Goal: Task Accomplishment & Management: Use online tool/utility

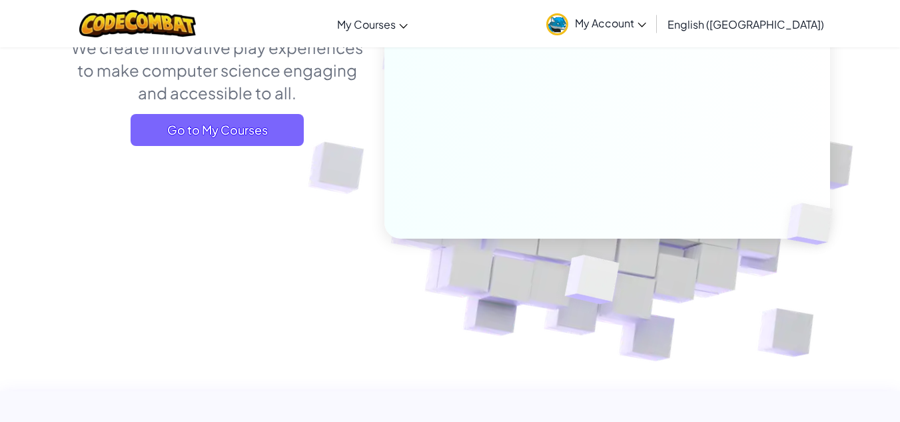
scroll to position [213, 0]
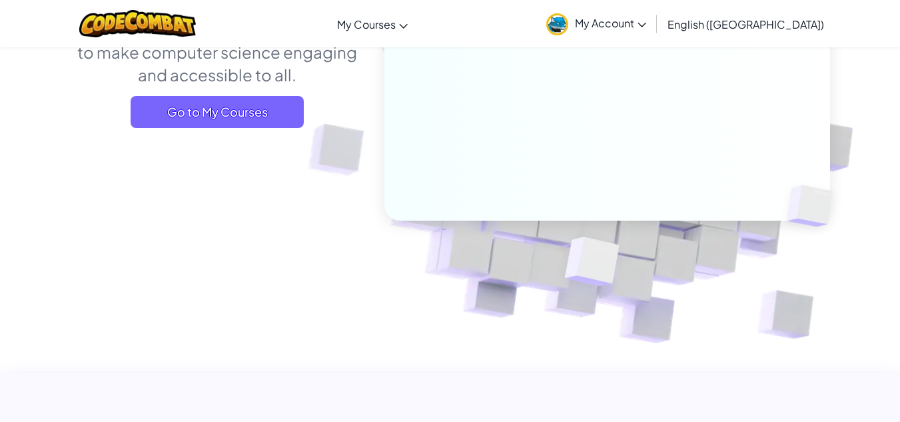
click at [799, 25] on span "English ([GEOGRAPHIC_DATA])" at bounding box center [745, 24] width 157 height 14
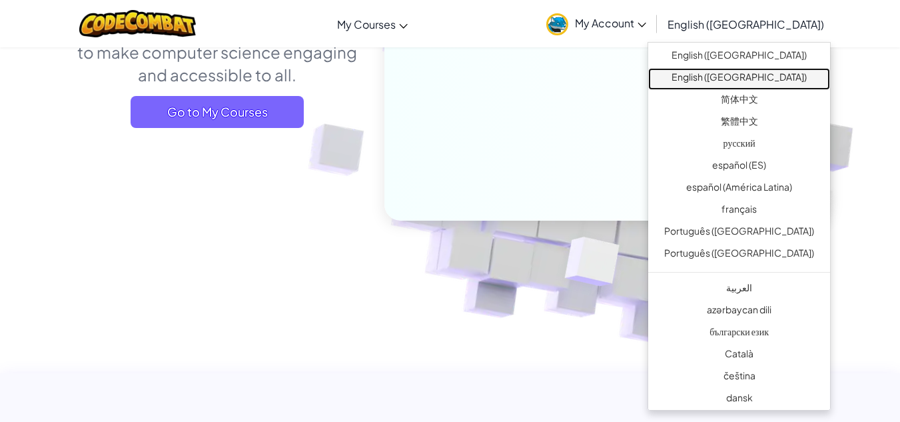
click at [757, 75] on link "English ([GEOGRAPHIC_DATA])" at bounding box center [739, 79] width 182 height 22
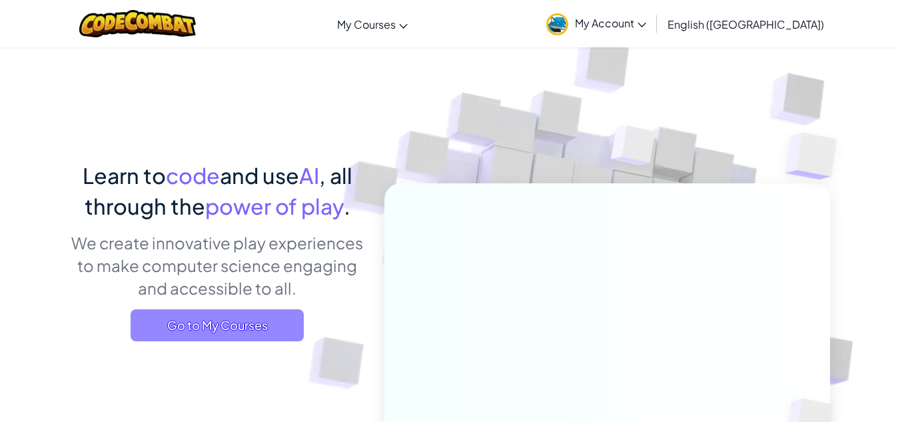
click at [234, 318] on span "Go to My Courses" at bounding box center [217, 325] width 173 height 32
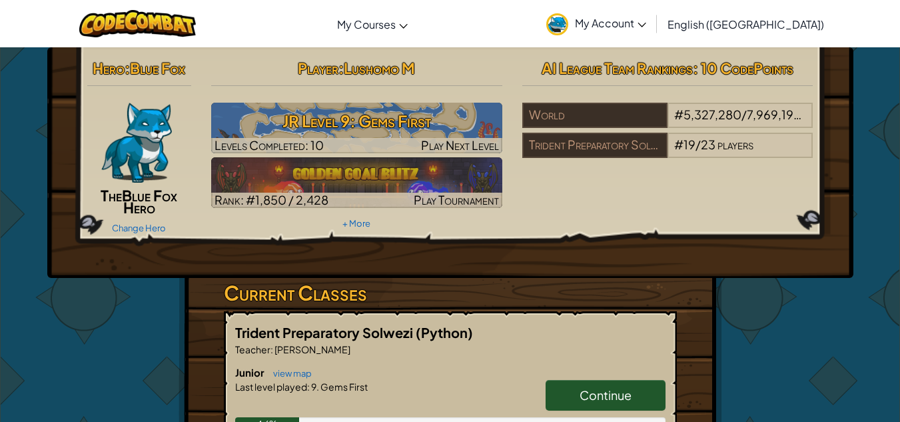
click at [597, 390] on span "Continue" at bounding box center [605, 394] width 52 height 15
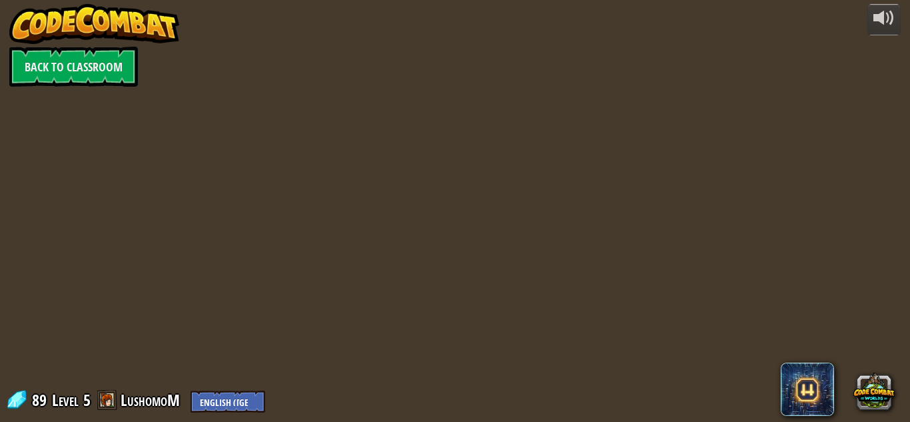
select select "en-[GEOGRAPHIC_DATA]"
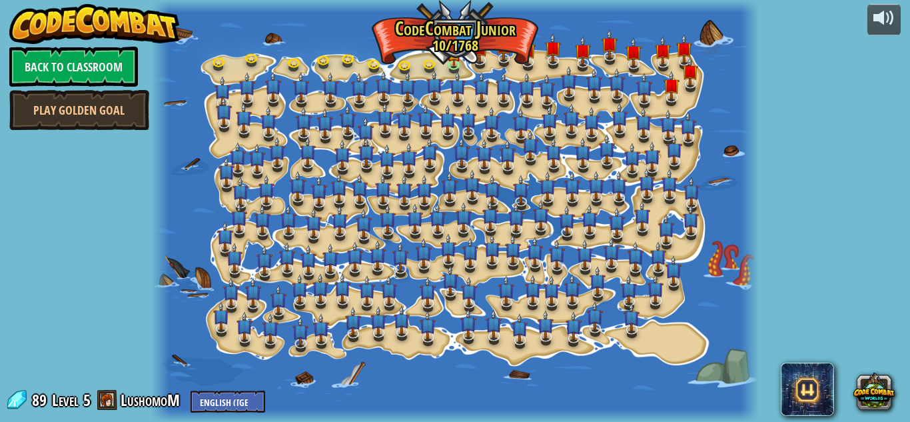
select select "en-[GEOGRAPHIC_DATA]"
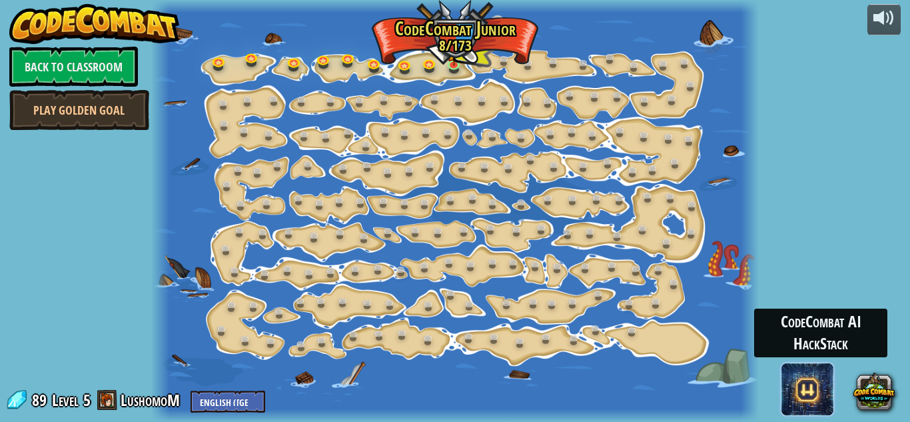
click at [806, 393] on span at bounding box center [807, 388] width 53 height 53
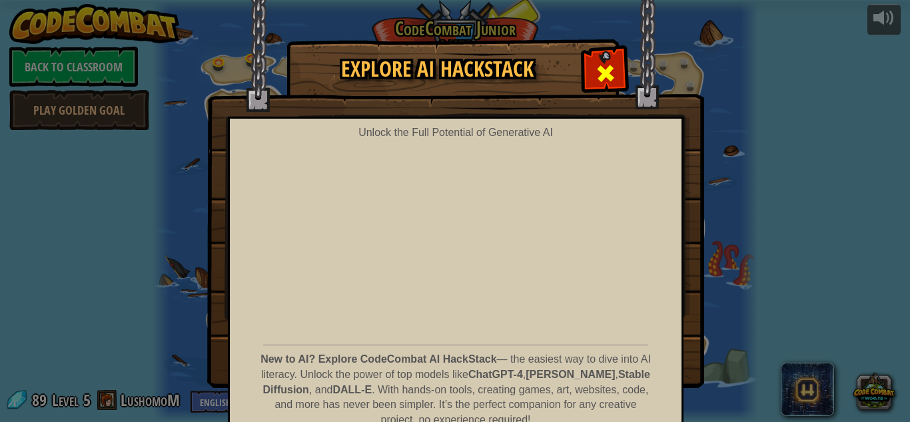
click at [597, 77] on span at bounding box center [605, 73] width 21 height 21
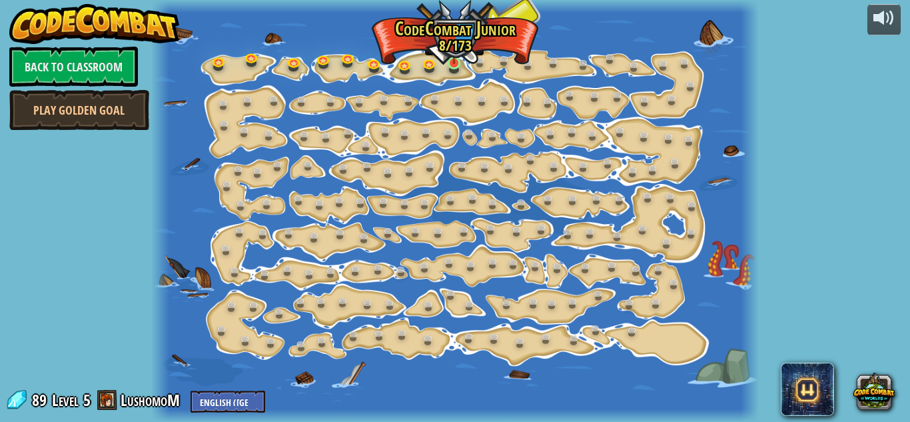
click at [460, 57] on img at bounding box center [454, 48] width 14 height 32
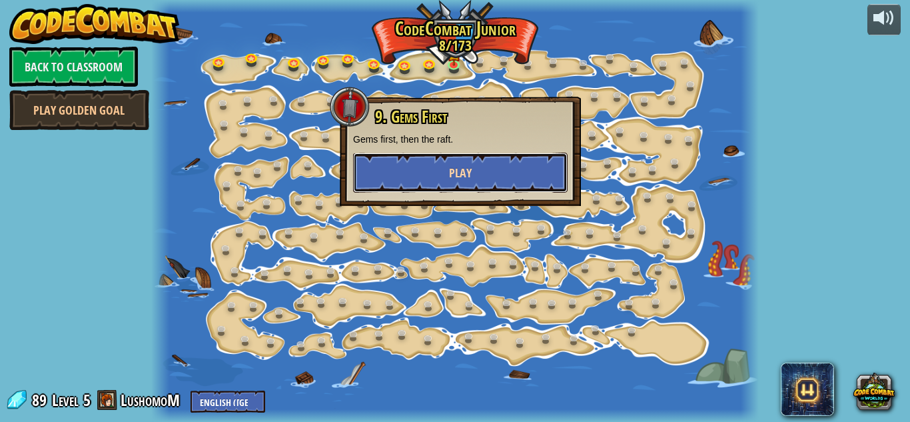
click at [482, 175] on button "Play" at bounding box center [460, 173] width 214 height 40
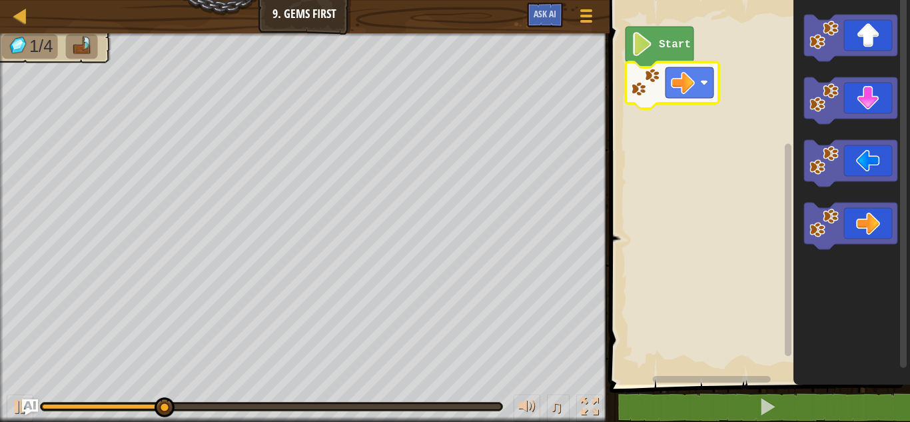
click at [702, 88] on rect "Blockly Workspace" at bounding box center [689, 82] width 48 height 31
click at [692, 87] on image "Blockly Workspace" at bounding box center [683, 83] width 24 height 24
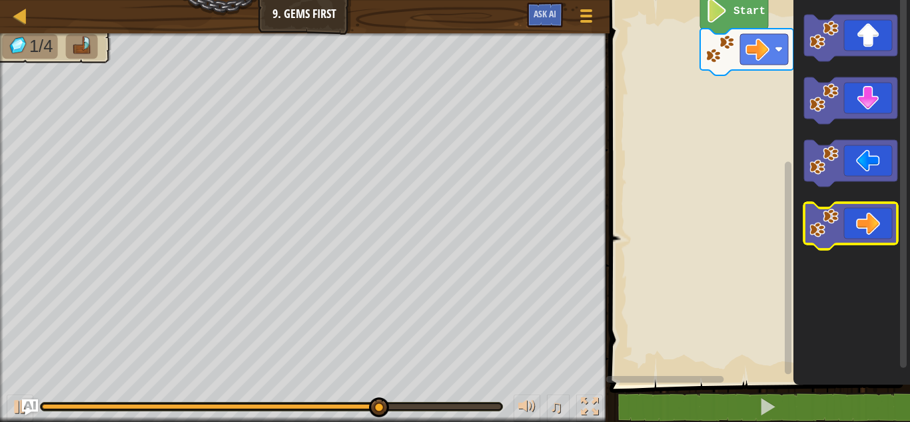
click at [878, 222] on div "Start" at bounding box center [757, 188] width 304 height 391
click at [878, 222] on icon "Blockly Workspace" at bounding box center [850, 225] width 93 height 47
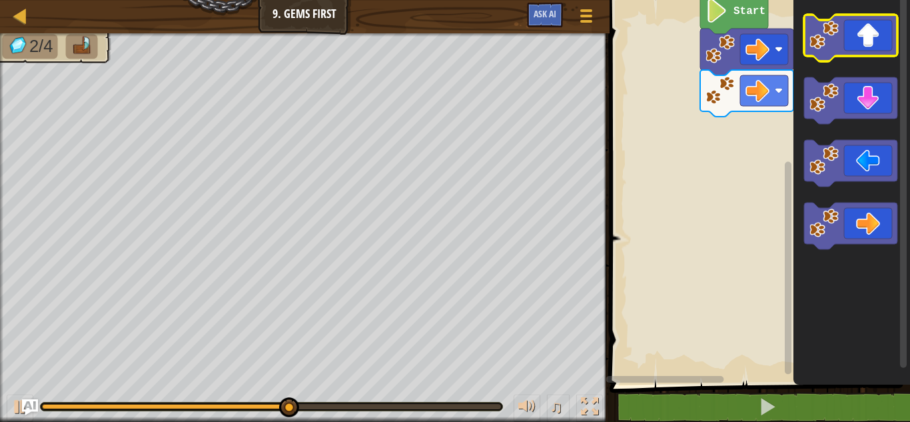
click at [882, 42] on icon "Blockly Workspace" at bounding box center [850, 38] width 93 height 47
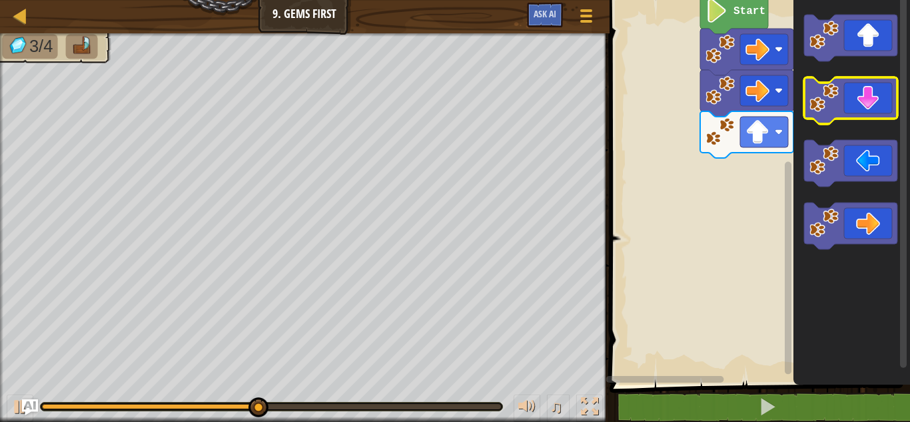
click at [864, 113] on icon "Blockly Workspace" at bounding box center [850, 100] width 93 height 47
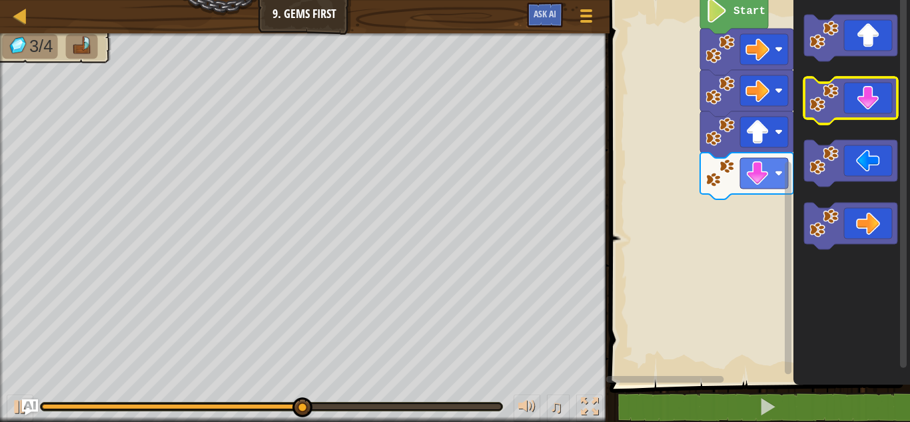
click at [864, 113] on icon "Blockly Workspace" at bounding box center [850, 100] width 93 height 47
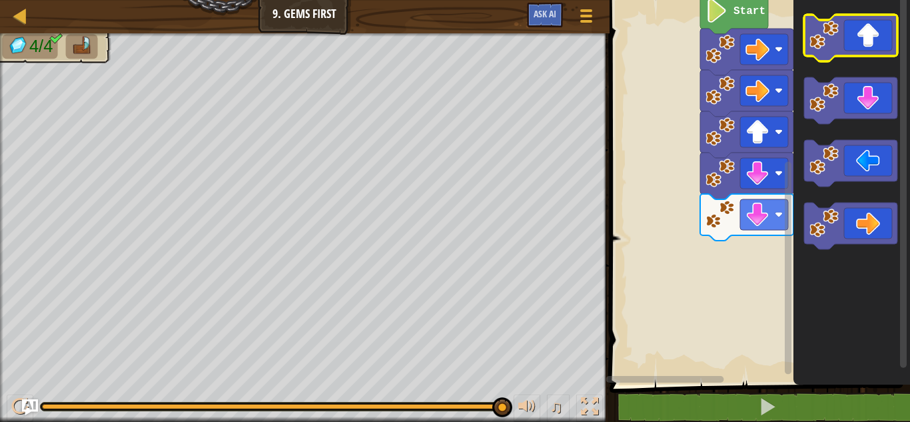
click at [865, 55] on icon "Blockly Workspace" at bounding box center [850, 38] width 93 height 47
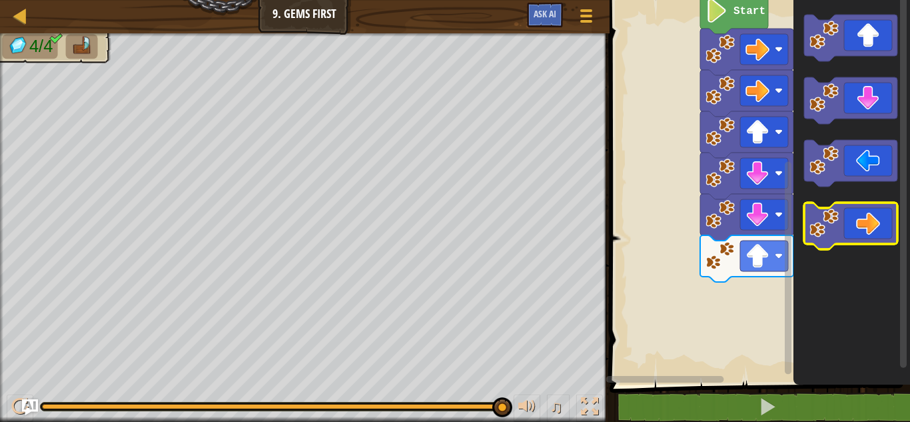
click at [879, 212] on icon "Blockly Workspace" at bounding box center [850, 225] width 93 height 47
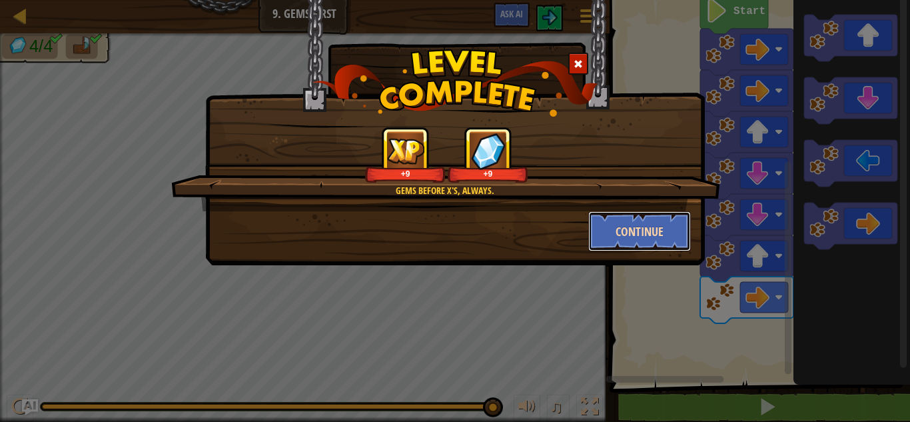
click at [662, 225] on button "Continue" at bounding box center [639, 231] width 103 height 40
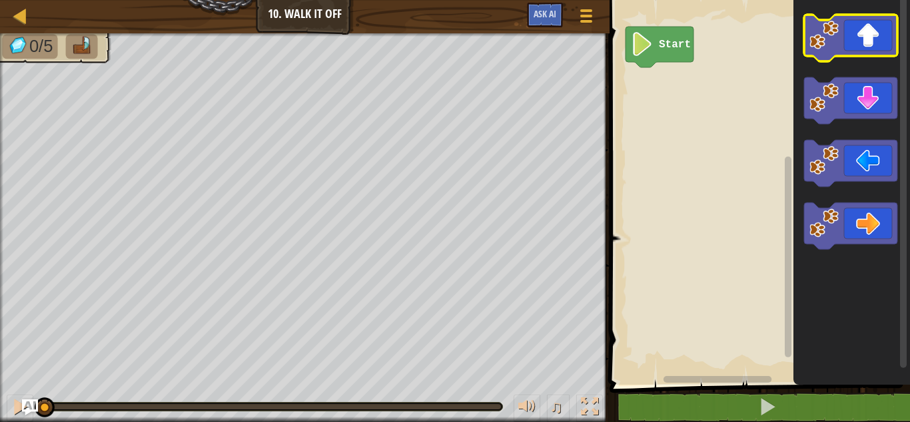
click at [883, 43] on icon "Blockly Workspace" at bounding box center [850, 38] width 93 height 47
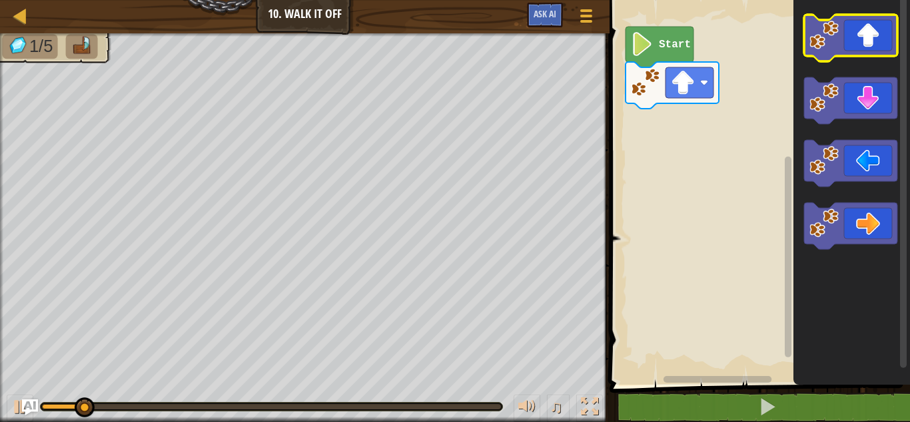
click at [883, 43] on icon "Blockly Workspace" at bounding box center [850, 38] width 93 height 47
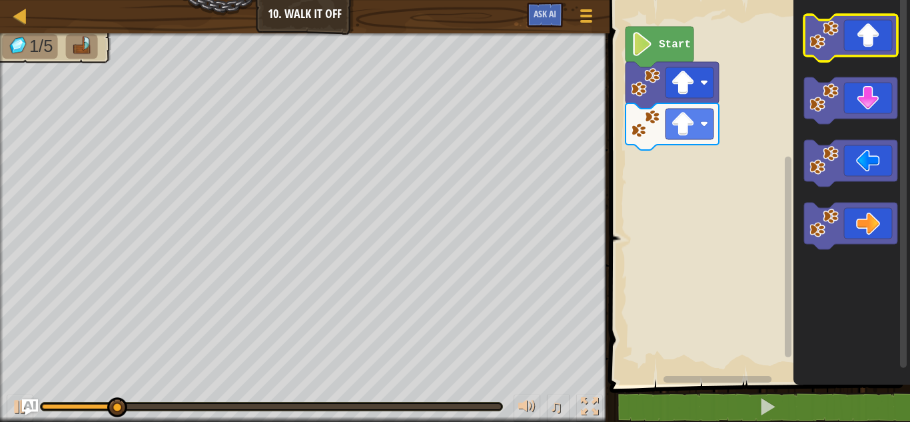
click at [883, 43] on icon "Blockly Workspace" at bounding box center [850, 38] width 93 height 47
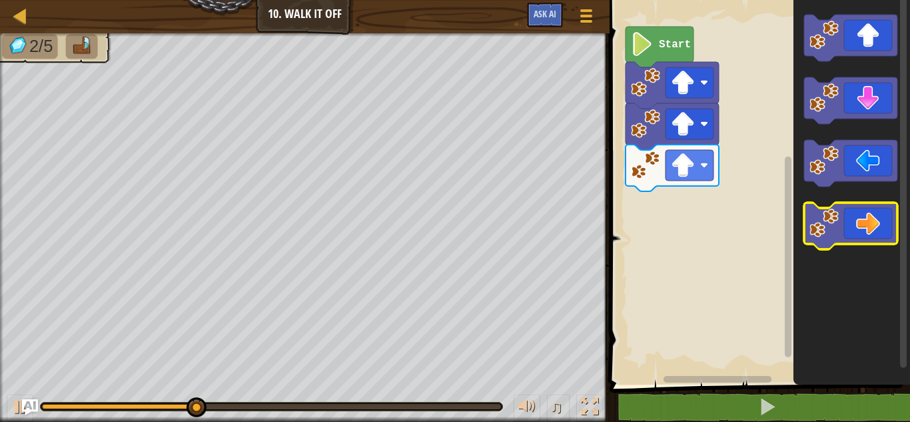
click at [876, 229] on icon "Blockly Workspace" at bounding box center [850, 225] width 93 height 47
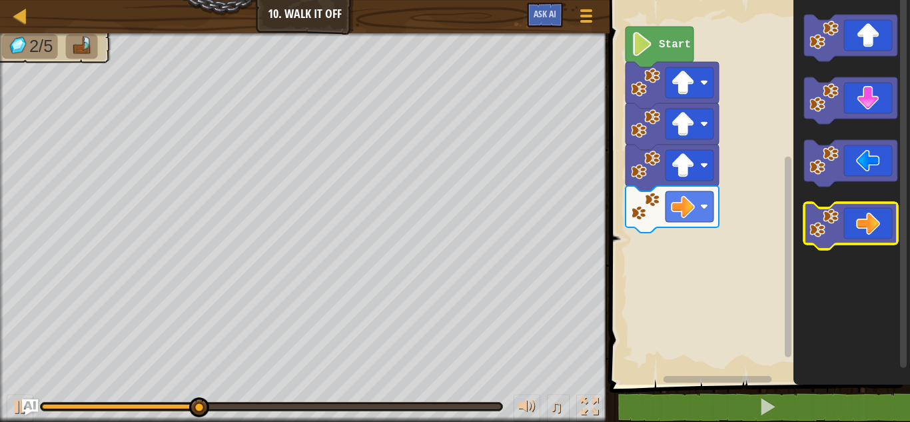
click at [876, 229] on icon "Blockly Workspace" at bounding box center [850, 225] width 93 height 47
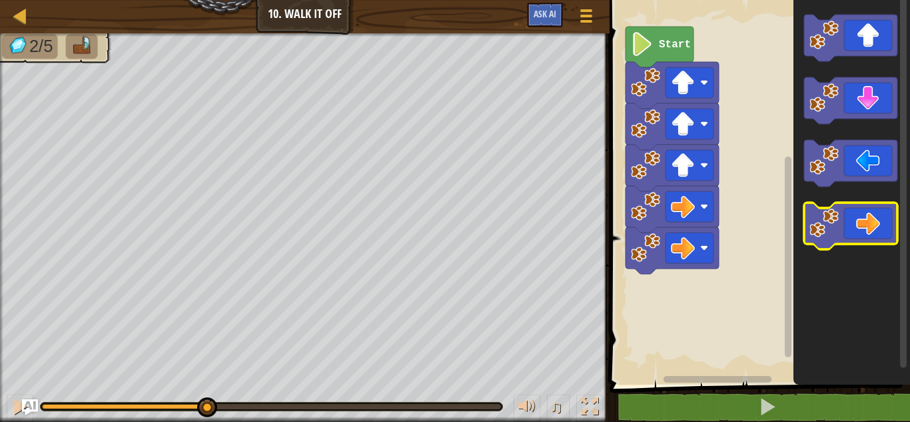
click at [876, 229] on icon "Blockly Workspace" at bounding box center [850, 225] width 93 height 47
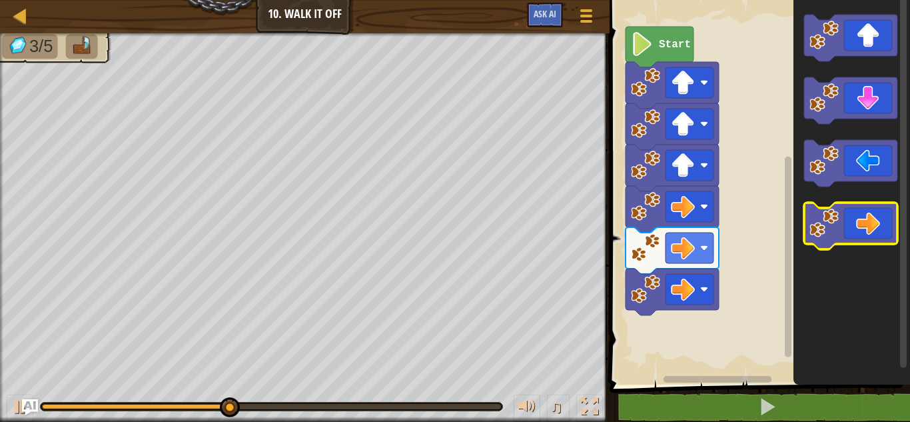
click at [876, 229] on icon "Blockly Workspace" at bounding box center [850, 225] width 93 height 47
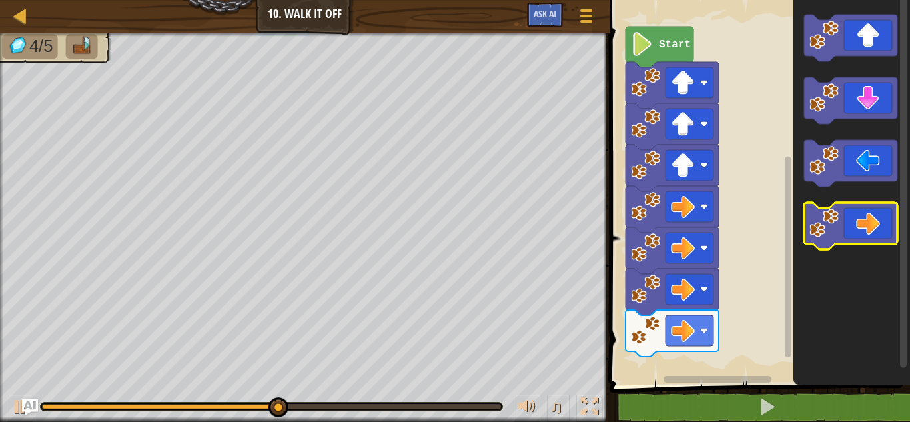
click at [876, 229] on icon "Blockly Workspace" at bounding box center [850, 225] width 93 height 47
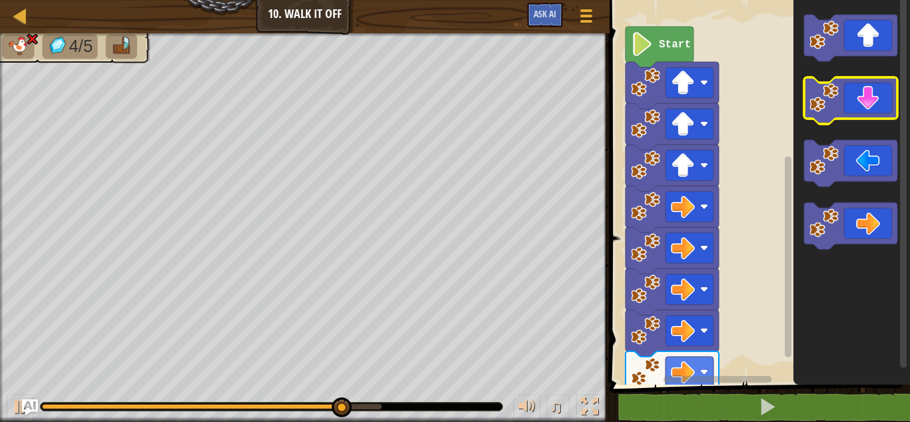
click at [872, 107] on icon "Blockly Workspace" at bounding box center [850, 100] width 93 height 47
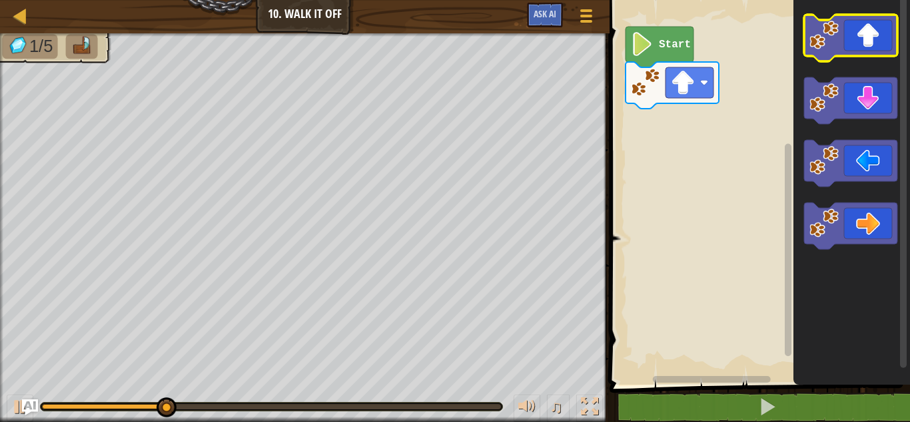
click at [867, 51] on icon "Blockly Workspace" at bounding box center [850, 38] width 93 height 47
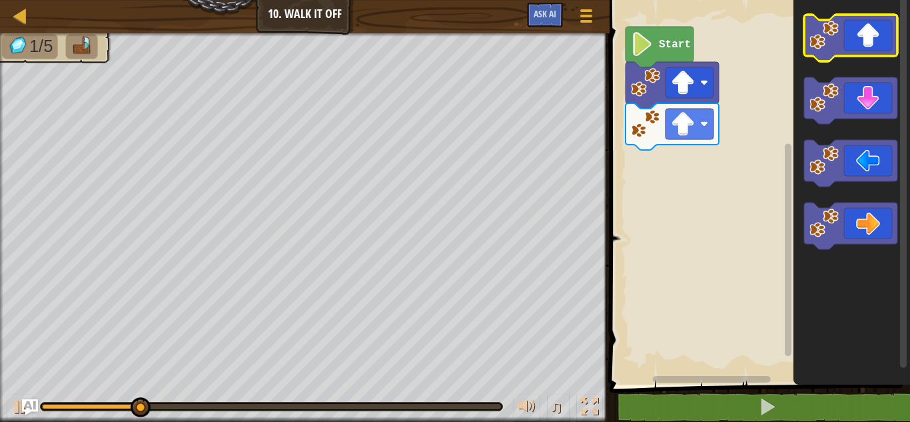
click at [867, 51] on icon "Blockly Workspace" at bounding box center [850, 38] width 93 height 47
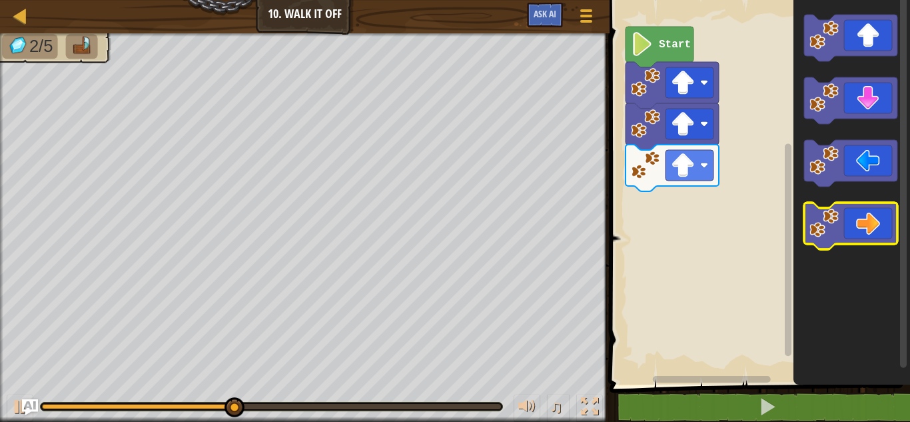
click at [851, 214] on icon "Blockly Workspace" at bounding box center [850, 225] width 93 height 47
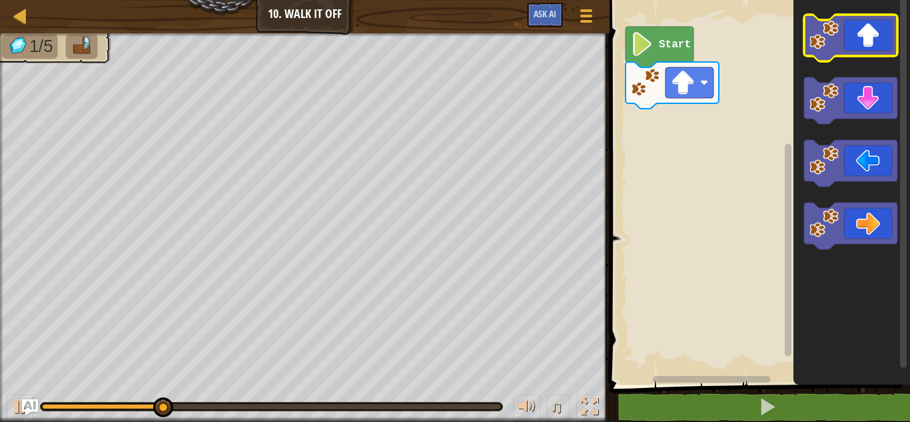
click at [874, 42] on icon "Blockly Workspace" at bounding box center [850, 38] width 93 height 47
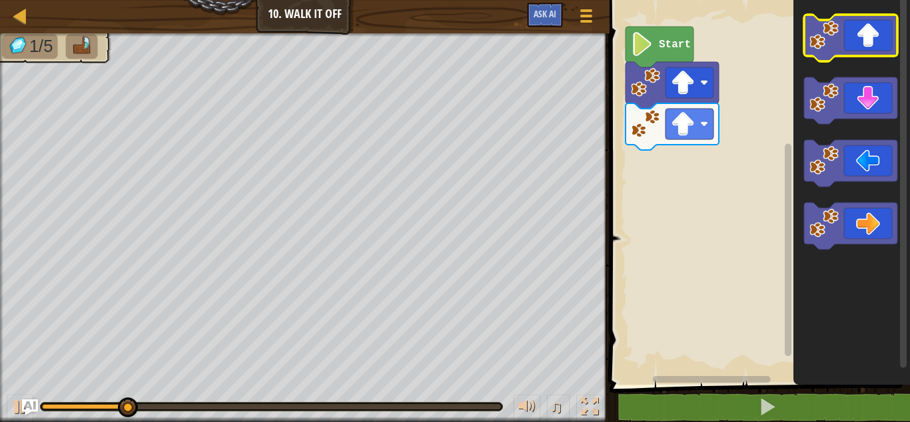
click at [874, 42] on icon "Blockly Workspace" at bounding box center [850, 38] width 93 height 47
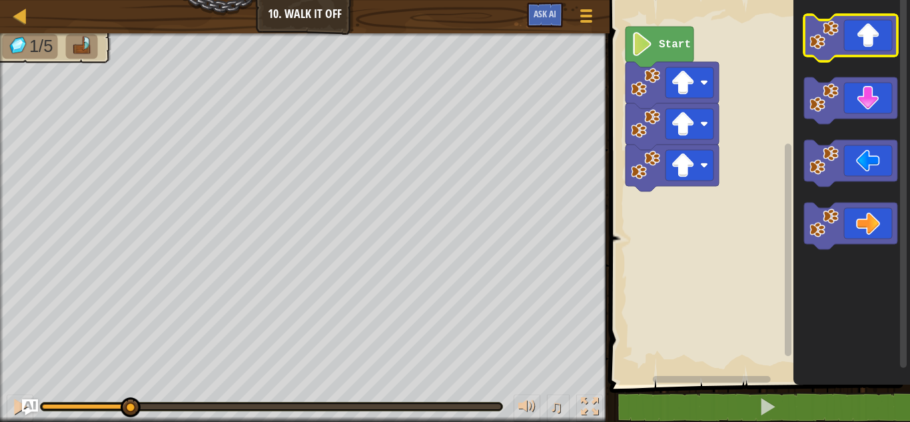
click at [874, 42] on icon "Blockly Workspace" at bounding box center [850, 38] width 93 height 47
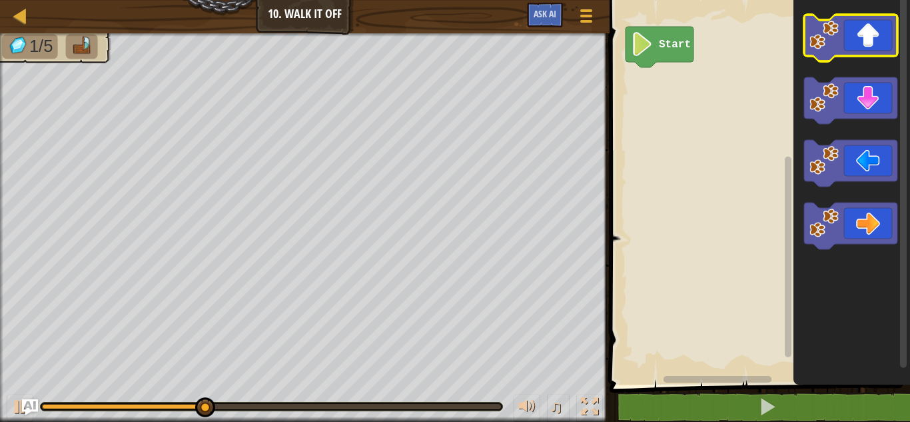
click at [876, 28] on icon "Blockly Workspace" at bounding box center [850, 38] width 93 height 47
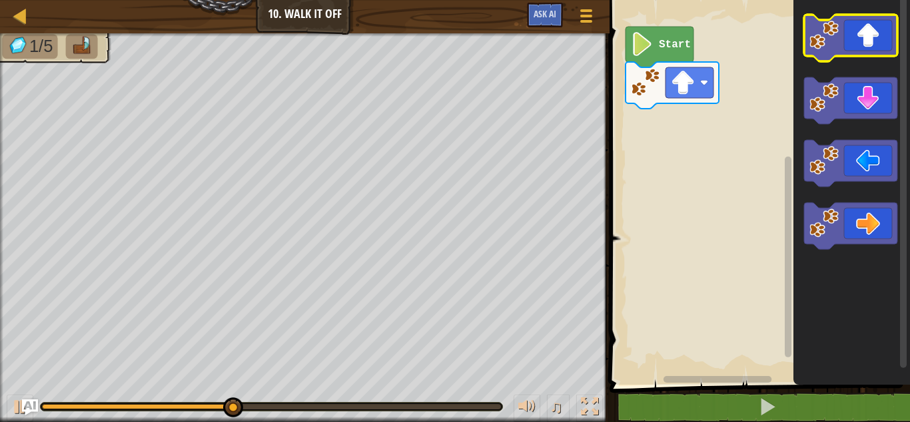
click at [876, 28] on icon "Blockly Workspace" at bounding box center [850, 38] width 93 height 47
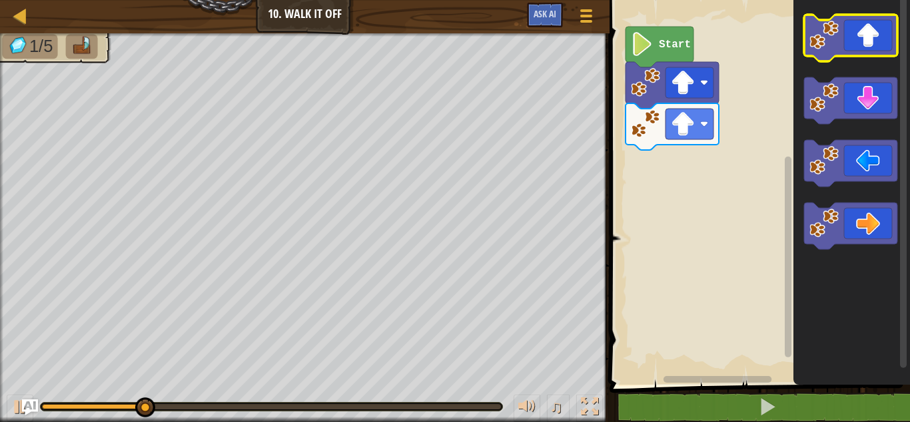
click at [876, 28] on icon "Blockly Workspace" at bounding box center [850, 38] width 93 height 47
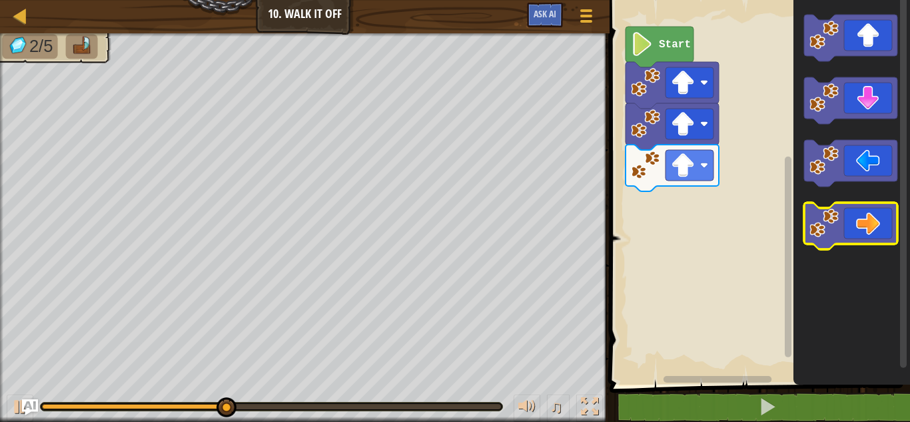
click at [861, 223] on icon "Blockly Workspace" at bounding box center [850, 225] width 93 height 47
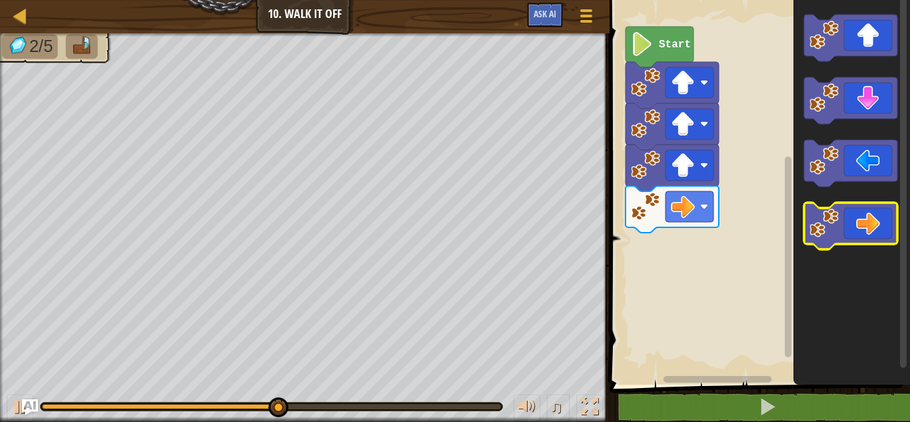
click at [861, 223] on icon "Blockly Workspace" at bounding box center [850, 225] width 93 height 47
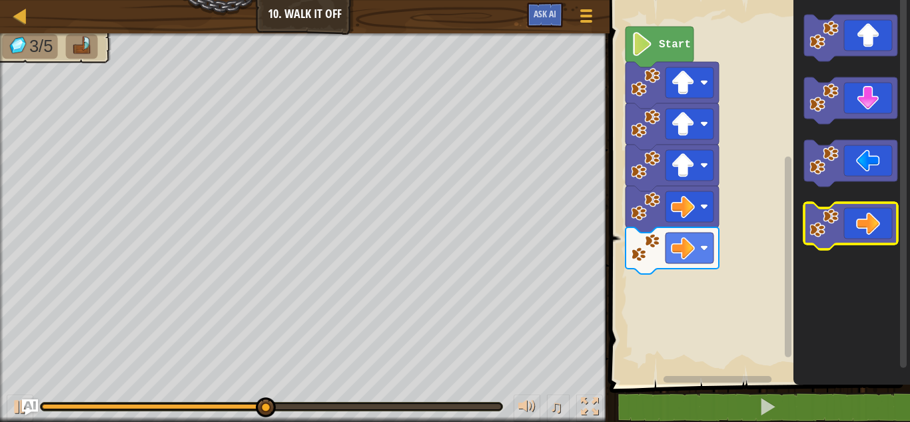
click at [861, 223] on icon "Blockly Workspace" at bounding box center [850, 225] width 93 height 47
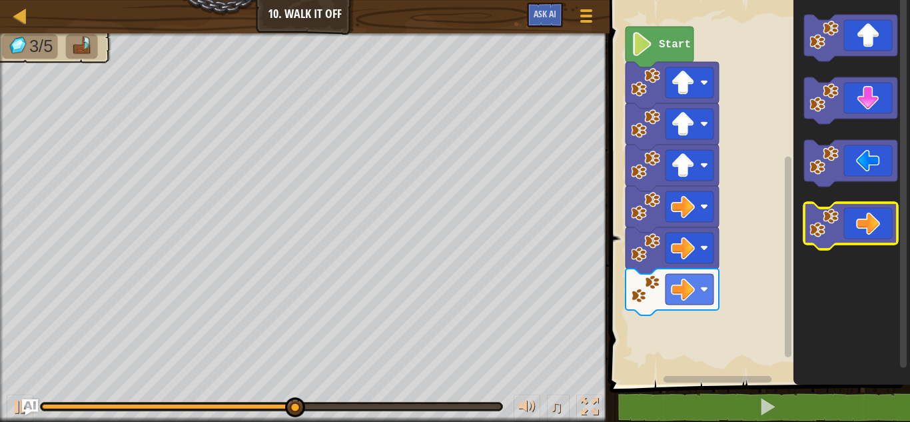
click at [861, 223] on icon "Blockly Workspace" at bounding box center [850, 225] width 93 height 47
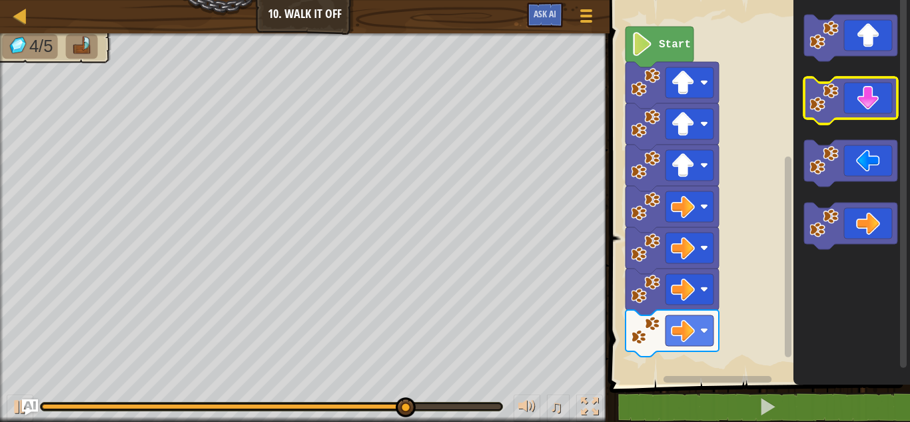
click at [868, 113] on icon "Blockly Workspace" at bounding box center [850, 100] width 93 height 47
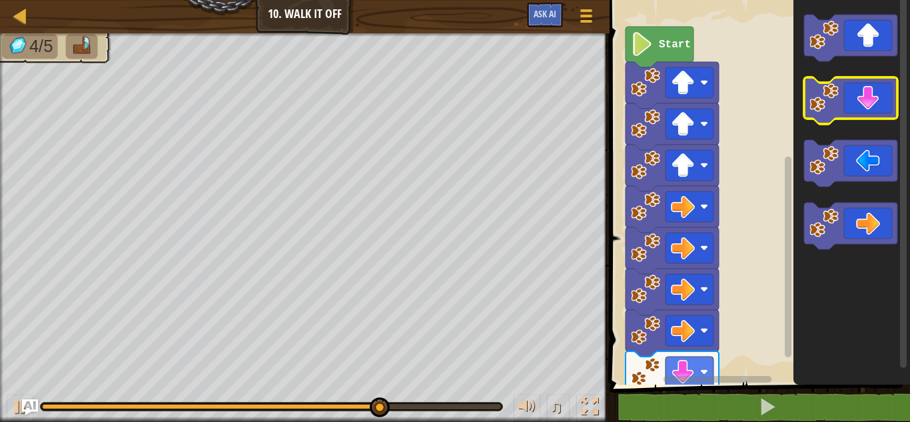
click at [868, 113] on icon "Blockly Workspace" at bounding box center [850, 100] width 93 height 47
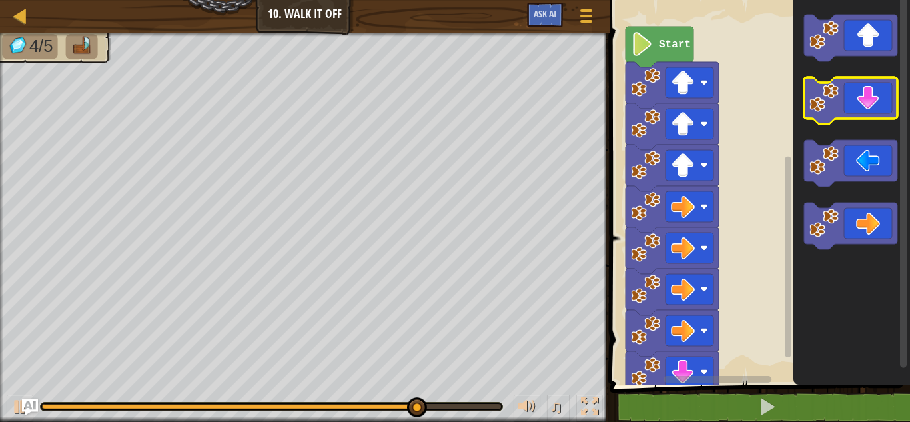
click at [868, 113] on icon "Blockly Workspace" at bounding box center [850, 100] width 93 height 47
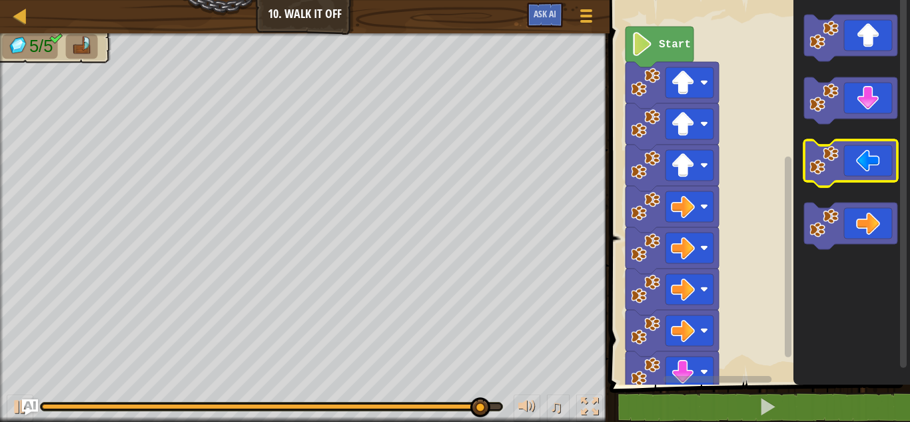
click at [871, 152] on icon "Blockly Workspace" at bounding box center [850, 163] width 93 height 47
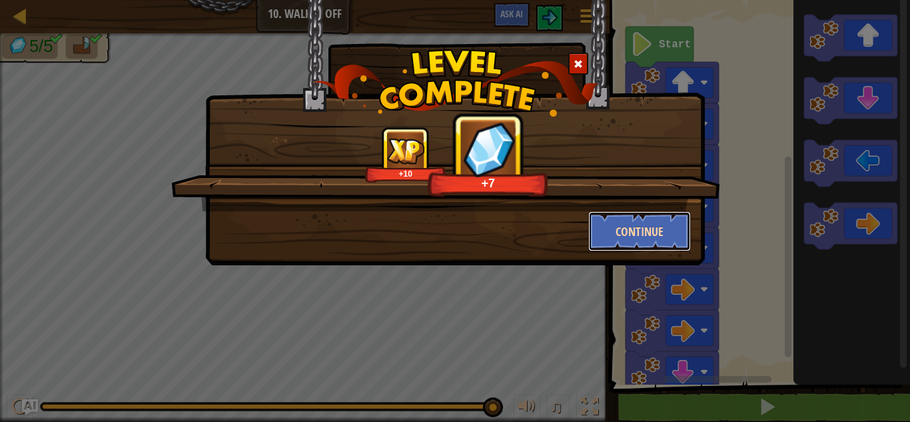
click at [655, 232] on button "Continue" at bounding box center [639, 231] width 103 height 40
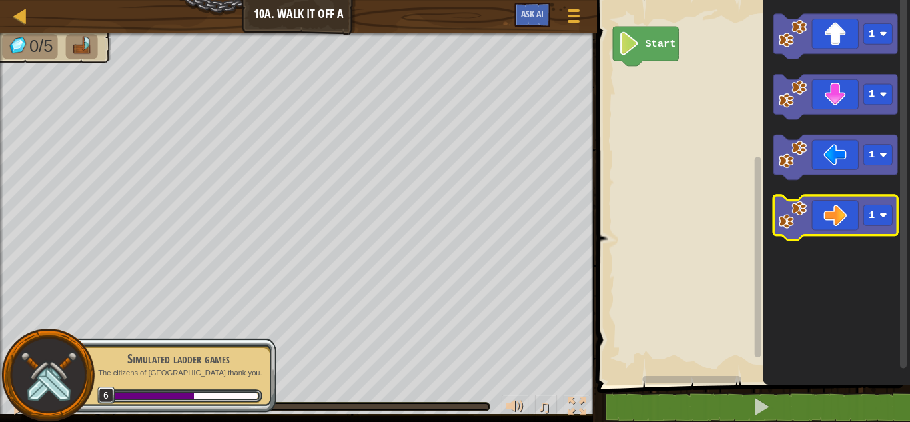
click at [852, 216] on icon "Blockly Workspace" at bounding box center [836, 217] width 124 height 45
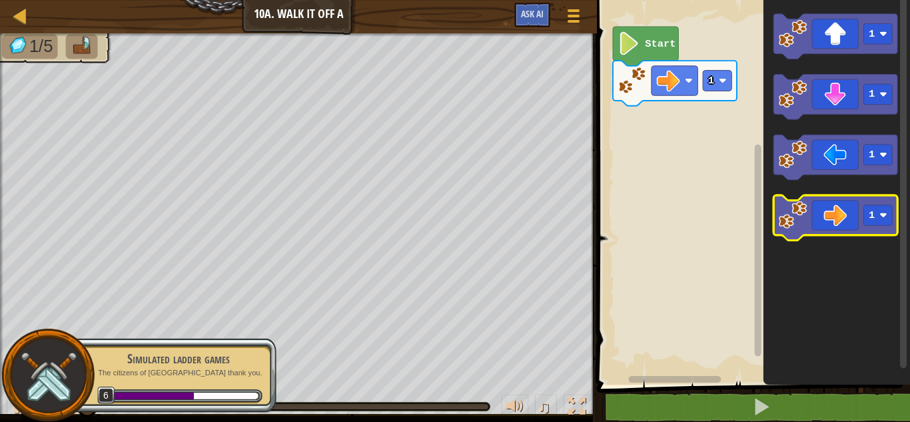
click at [852, 216] on icon "Blockly Workspace" at bounding box center [836, 217] width 124 height 45
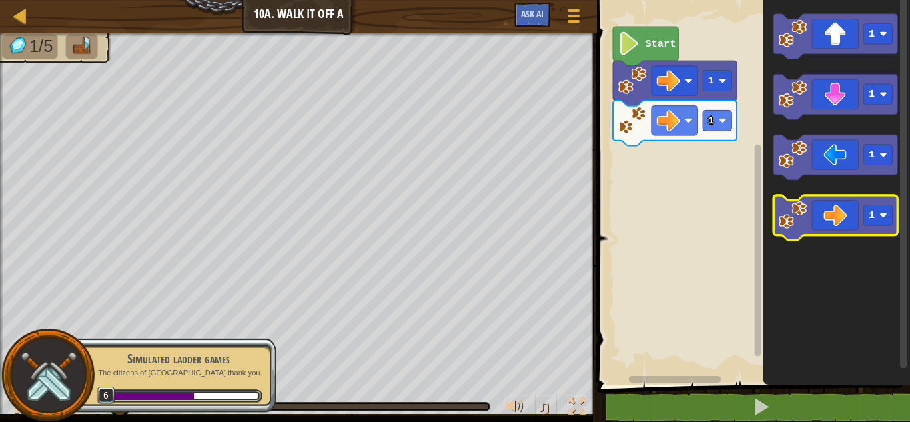
click at [852, 216] on icon "Blockly Workspace" at bounding box center [836, 217] width 124 height 45
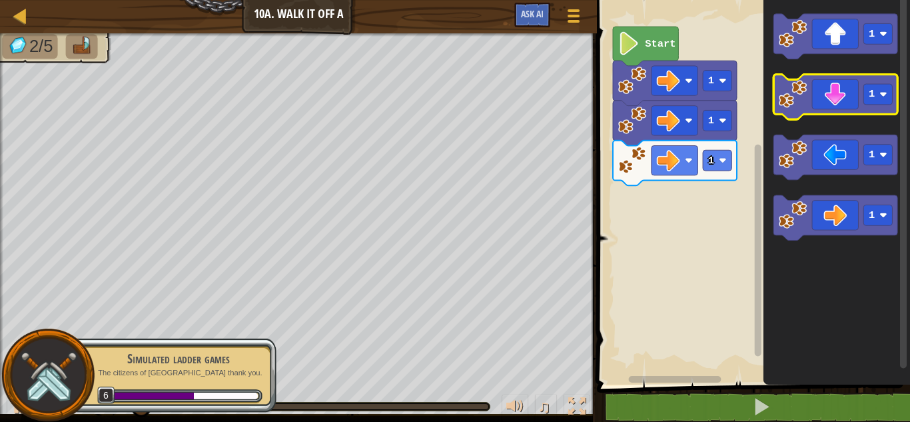
click at [832, 106] on icon "Blockly Workspace" at bounding box center [836, 97] width 124 height 45
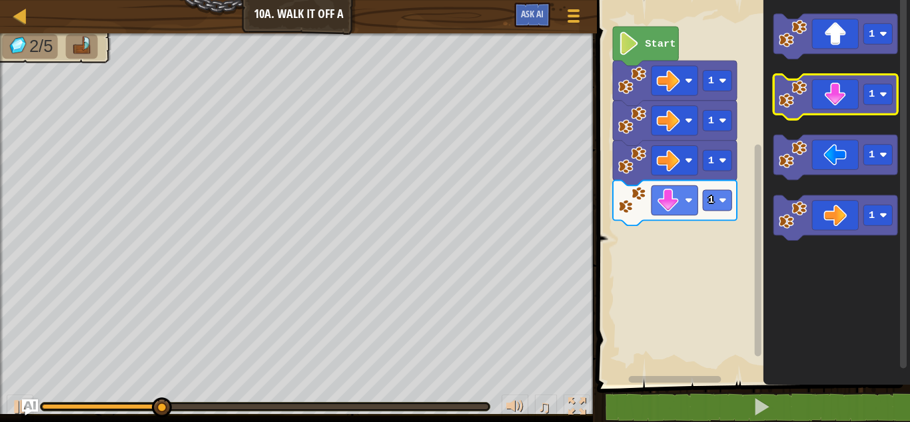
click at [832, 106] on icon "Blockly Workspace" at bounding box center [836, 97] width 124 height 45
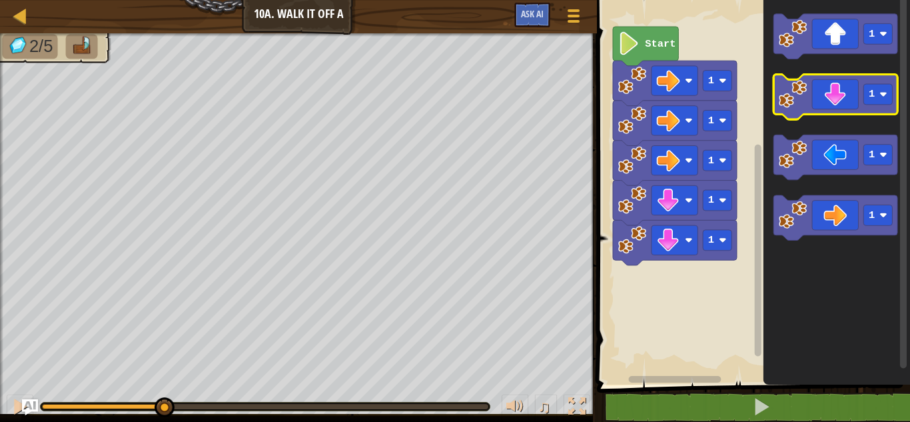
click at [832, 106] on icon "Blockly Workspace" at bounding box center [836, 97] width 124 height 45
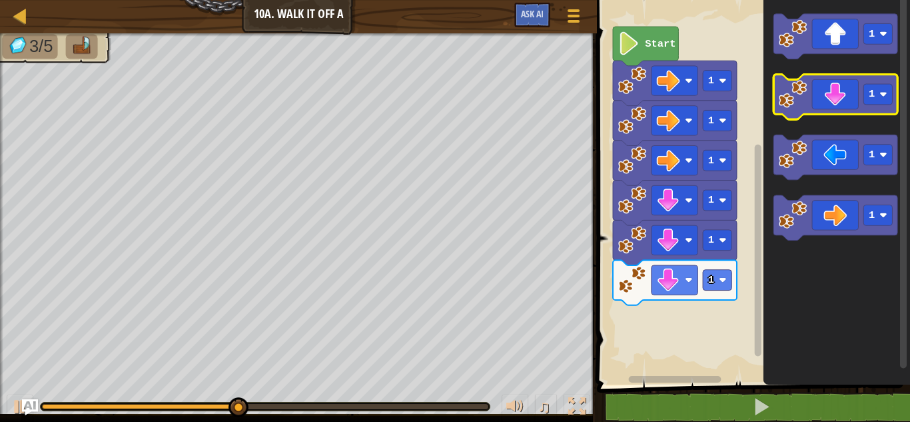
click at [832, 106] on icon "Blockly Workspace" at bounding box center [836, 97] width 124 height 45
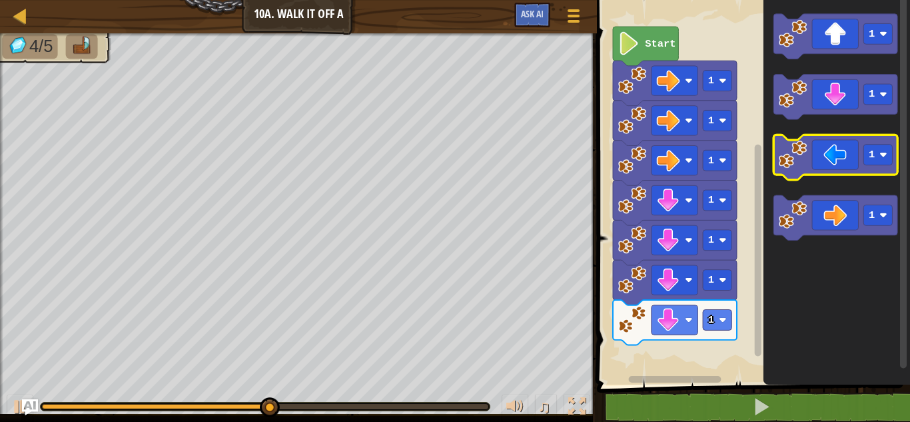
click at [834, 158] on icon "Blockly Workspace" at bounding box center [836, 157] width 124 height 45
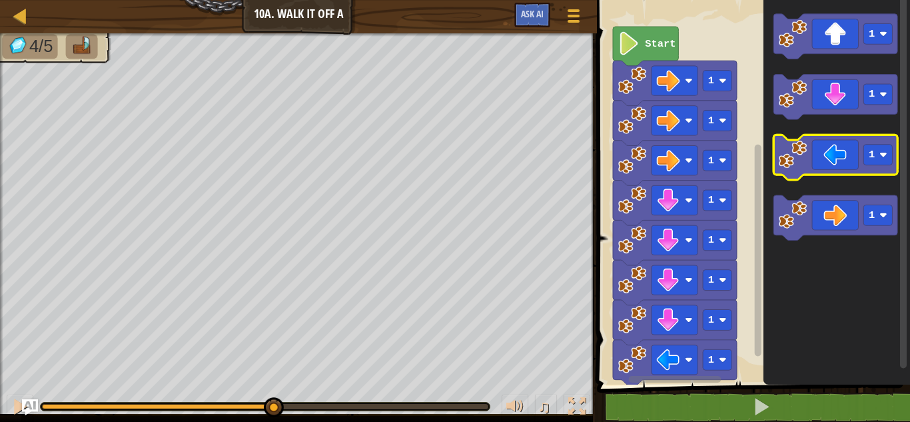
click at [834, 158] on icon "Blockly Workspace" at bounding box center [836, 157] width 124 height 45
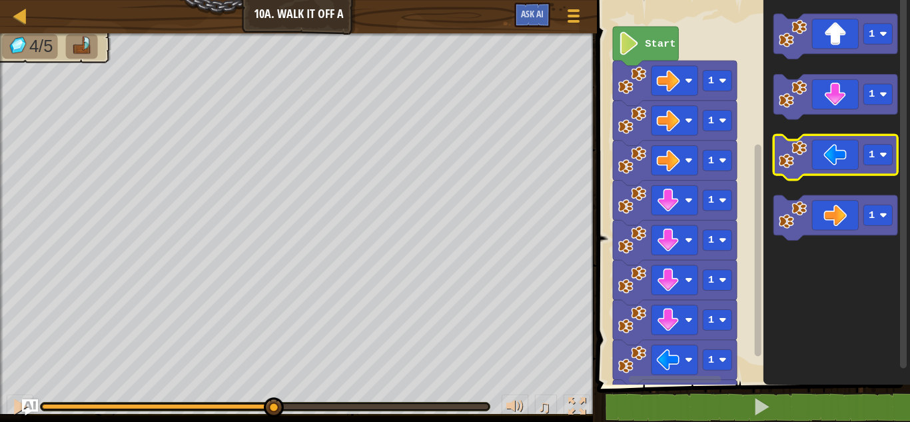
click at [834, 158] on icon "Blockly Workspace" at bounding box center [836, 157] width 124 height 45
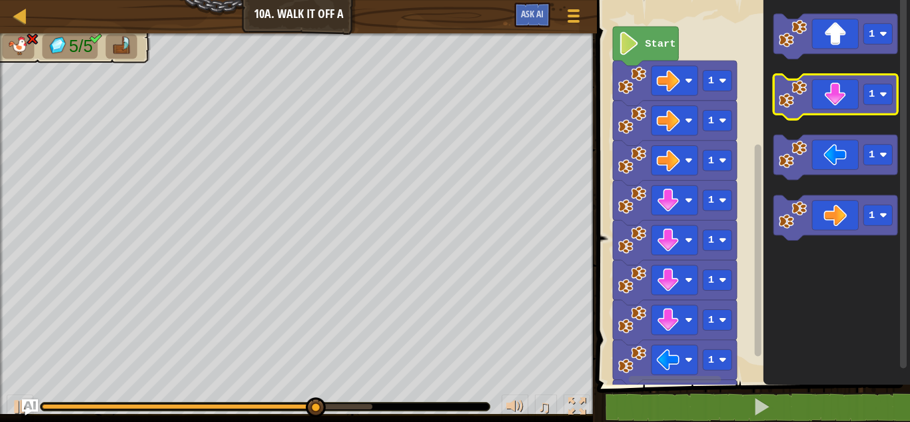
click at [839, 117] on rect "Blockly Workspace" at bounding box center [836, 97] width 124 height 45
click at [838, 95] on icon "Blockly Workspace" at bounding box center [836, 97] width 124 height 45
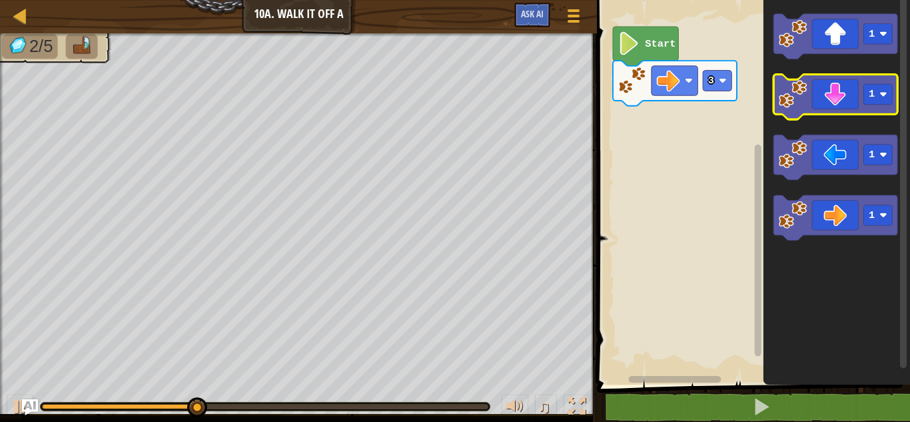
click at [843, 107] on icon "Blockly Workspace" at bounding box center [836, 97] width 124 height 45
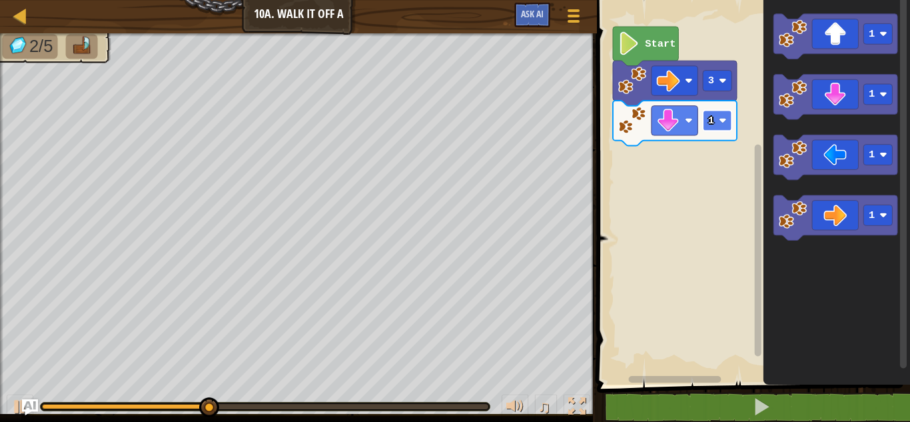
click at [726, 118] on image "Blockly Workspace" at bounding box center [723, 121] width 8 height 8
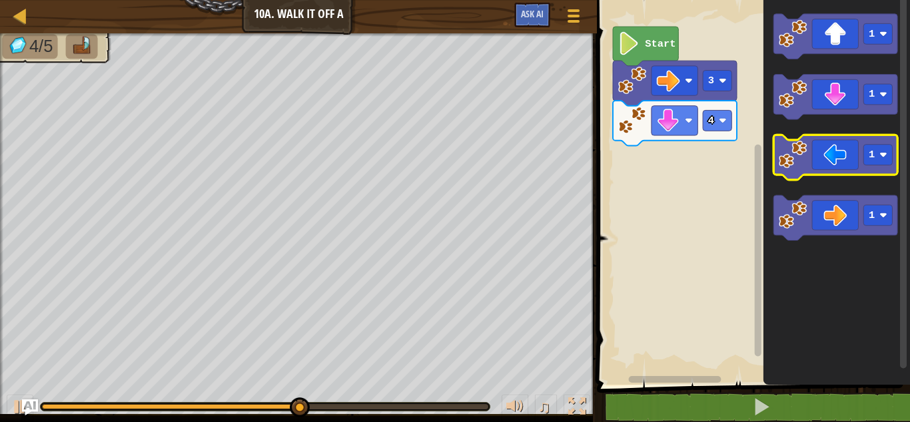
click at [823, 160] on icon "Blockly Workspace" at bounding box center [836, 157] width 124 height 45
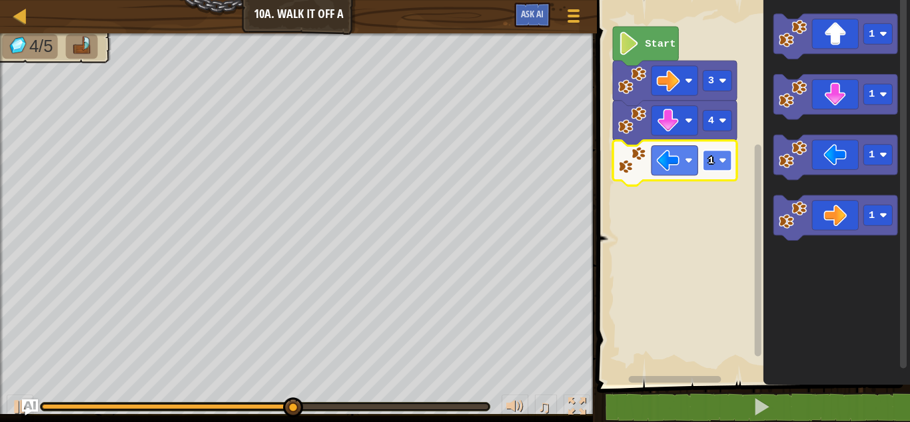
click at [727, 163] on rect "Blockly Workspace" at bounding box center [717, 160] width 29 height 21
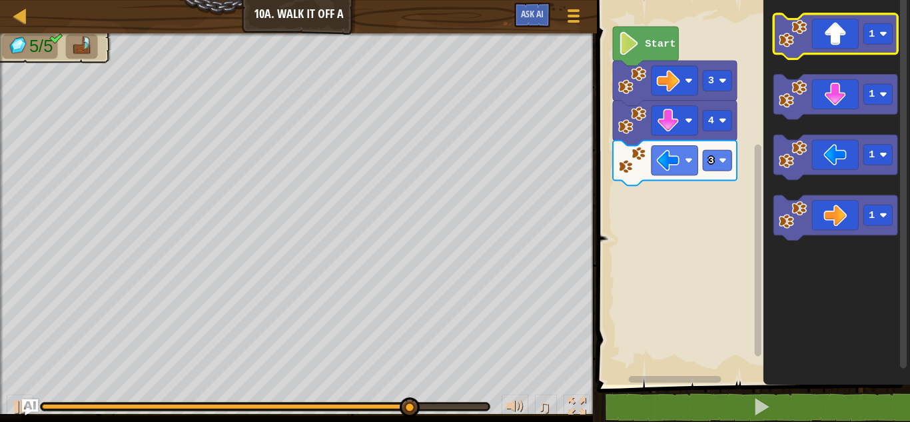
click at [845, 53] on icon "Blockly Workspace" at bounding box center [836, 36] width 124 height 45
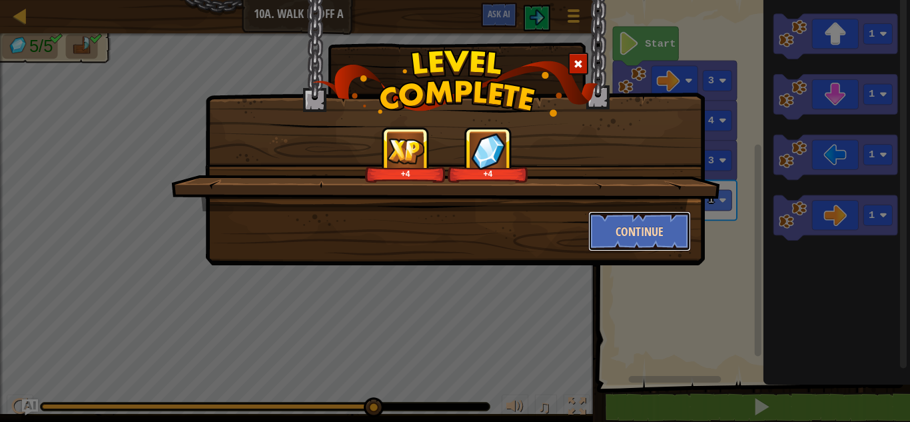
click at [657, 220] on button "Continue" at bounding box center [639, 231] width 103 height 40
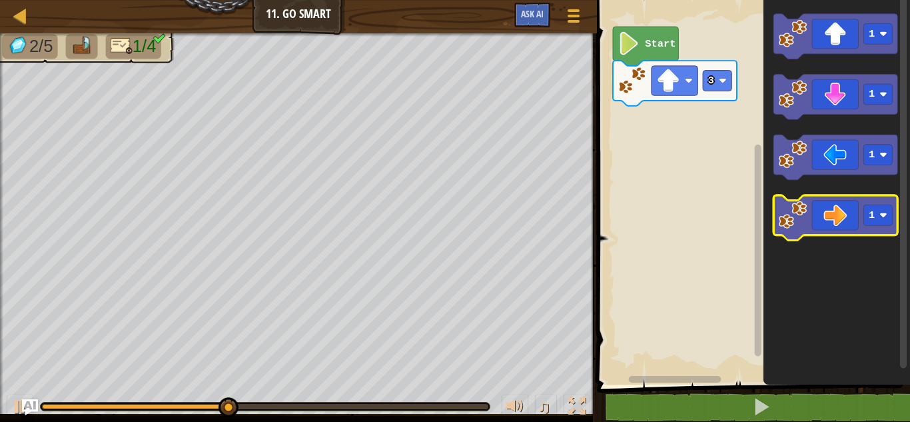
click at [821, 220] on icon "Blockly Workspace" at bounding box center [836, 217] width 124 height 45
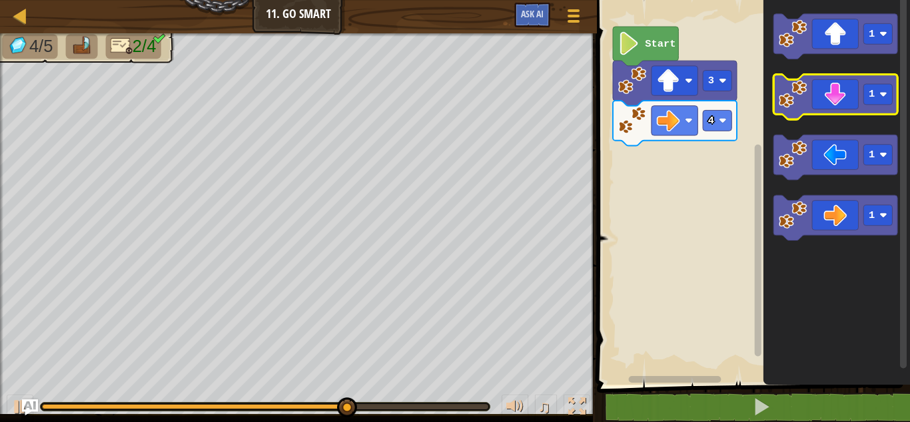
click at [831, 108] on icon "Blockly Workspace" at bounding box center [836, 97] width 124 height 45
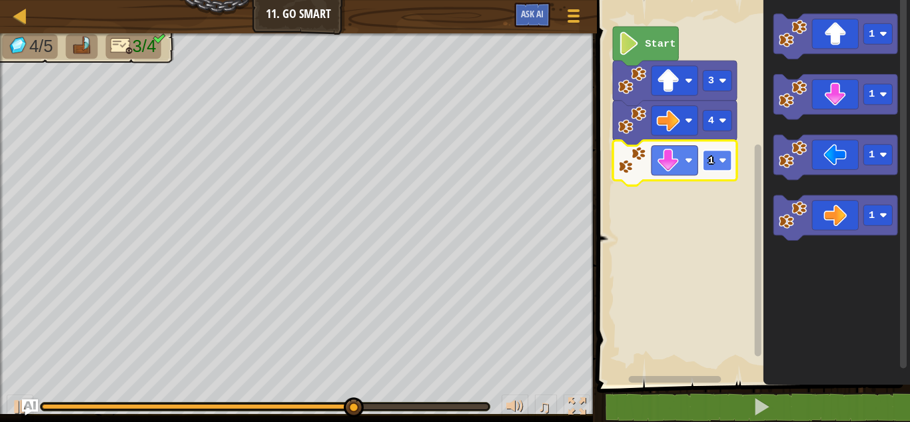
click at [721, 158] on image "Blockly Workspace" at bounding box center [723, 161] width 8 height 8
click at [719, 157] on rect "Blockly Workspace" at bounding box center [717, 160] width 29 height 21
click at [719, 161] on image "Blockly Workspace" at bounding box center [723, 161] width 8 height 8
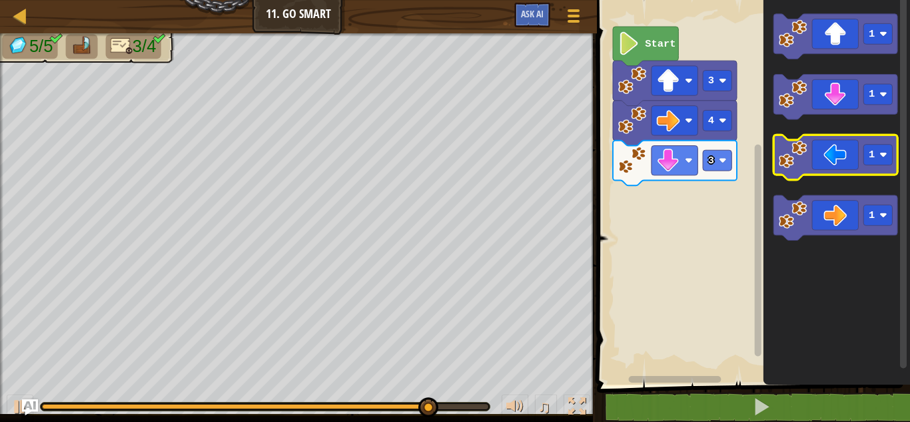
click at [812, 167] on icon "Blockly Workspace" at bounding box center [836, 157] width 124 height 45
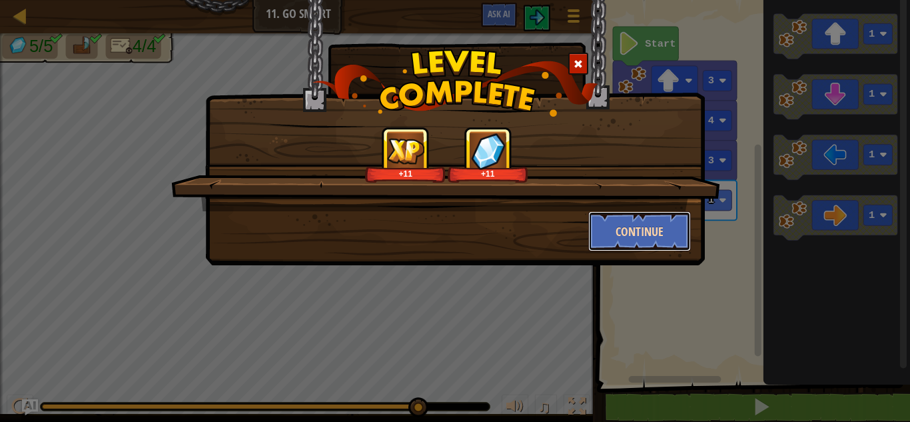
click at [675, 228] on button "Continue" at bounding box center [639, 231] width 103 height 40
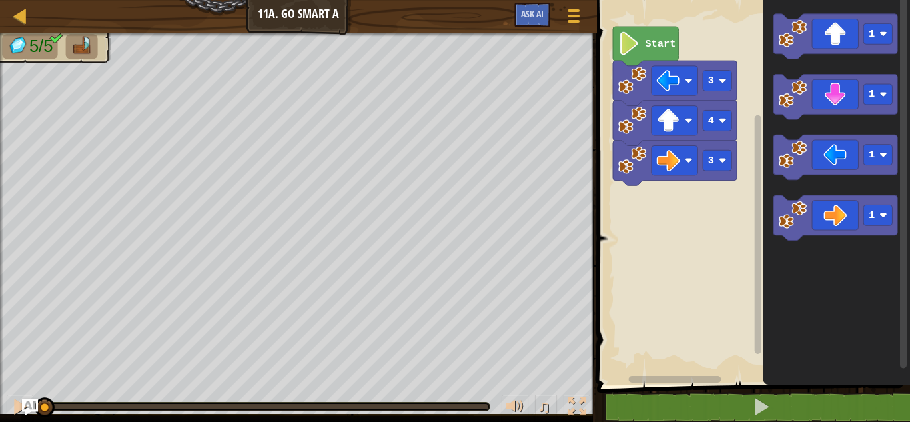
click at [675, 228] on rect "Blockly Workspace" at bounding box center [751, 188] width 317 height 391
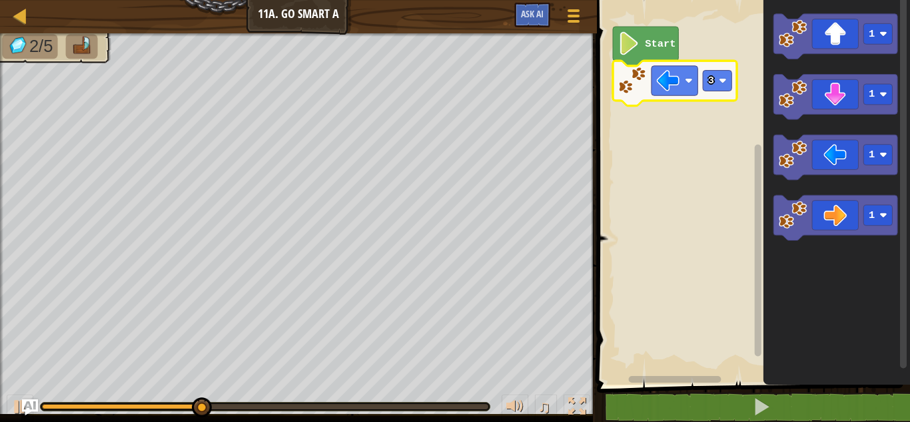
click at [676, 252] on rect "Blockly Workspace" at bounding box center [751, 188] width 317 height 391
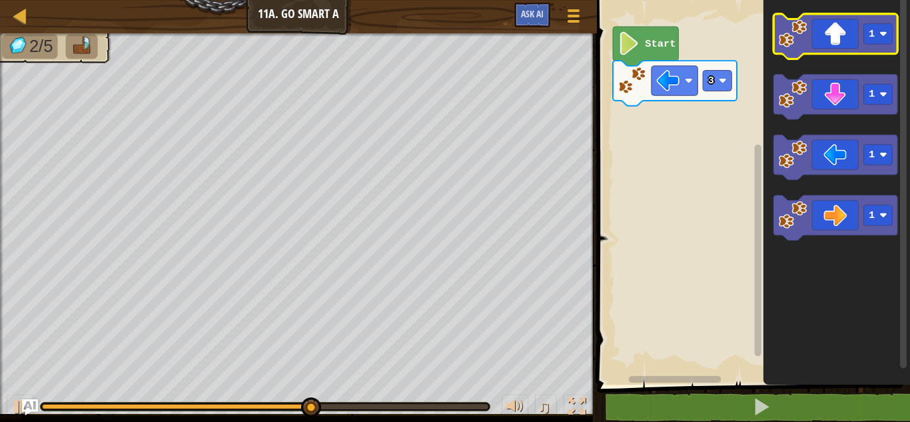
click at [862, 41] on icon "Blockly Workspace" at bounding box center [836, 36] width 124 height 45
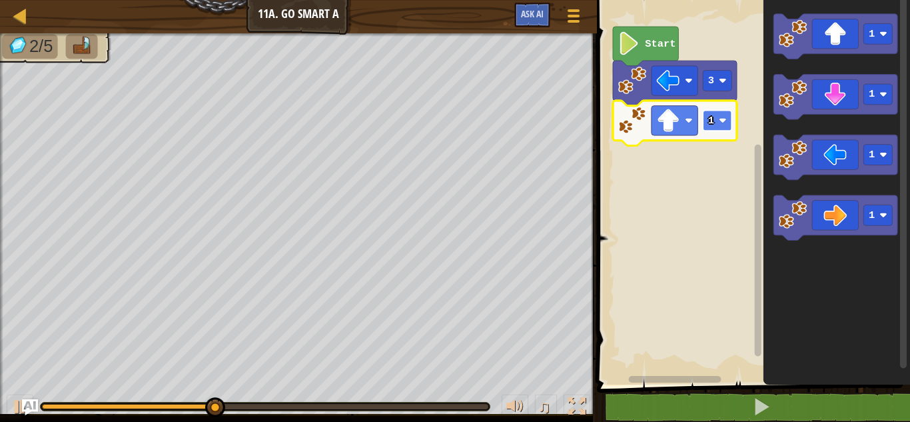
click at [721, 120] on image "Blockly Workspace" at bounding box center [723, 121] width 8 height 8
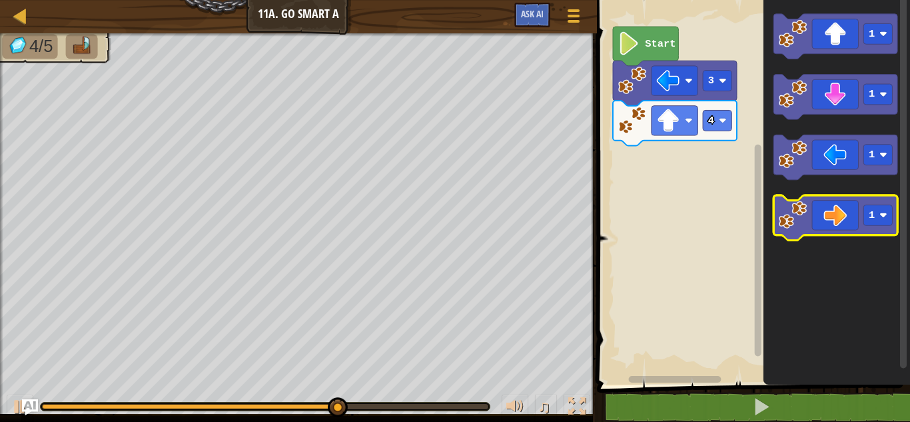
click at [823, 212] on icon "Blockly Workspace" at bounding box center [836, 217] width 124 height 45
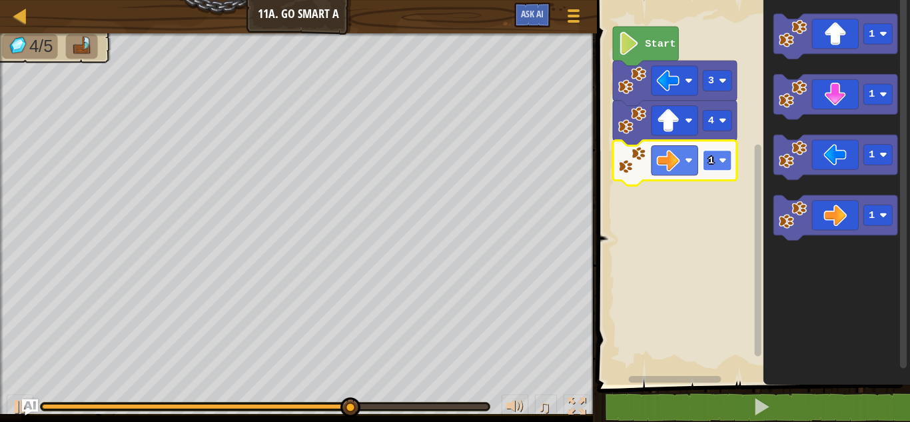
click at [723, 157] on image "Blockly Workspace" at bounding box center [723, 161] width 8 height 8
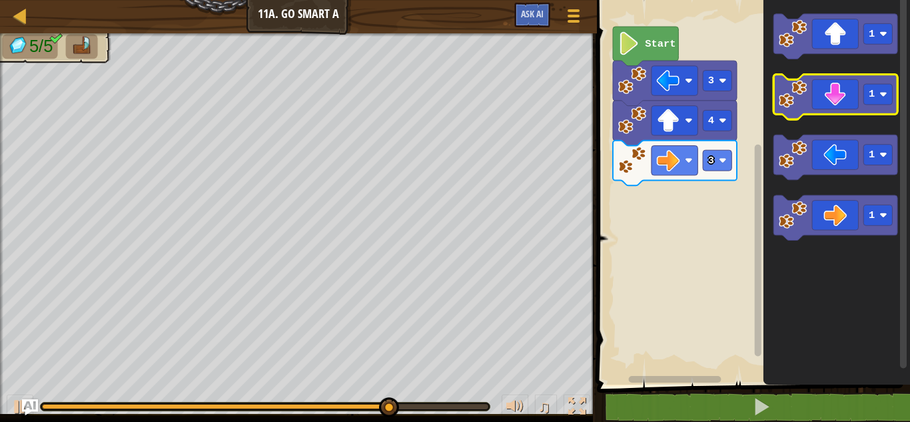
click at [862, 96] on icon "Blockly Workspace" at bounding box center [836, 97] width 124 height 45
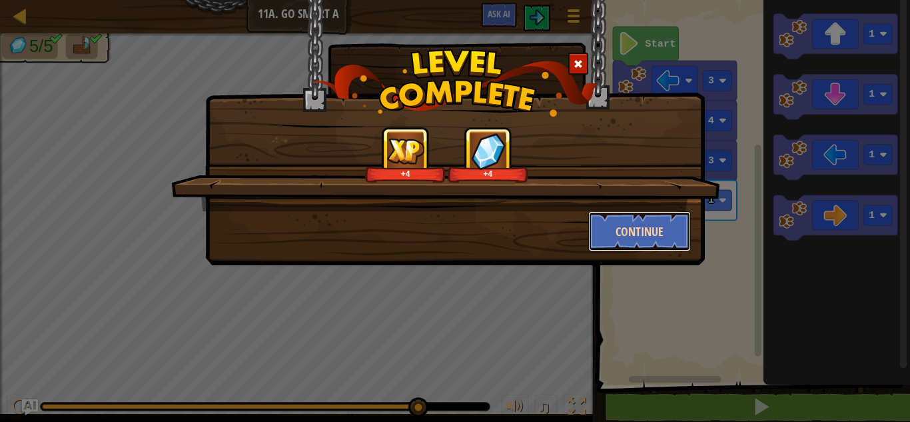
click at [643, 218] on button "Continue" at bounding box center [639, 231] width 103 height 40
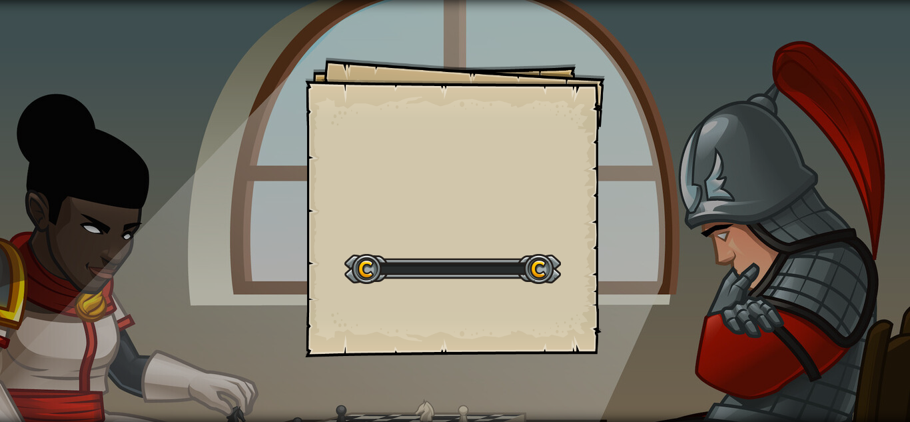
click at [643, 218] on div "Goals Start Level Error loading from server. Try refreshing the page. You'll ne…" at bounding box center [455, 211] width 910 height 422
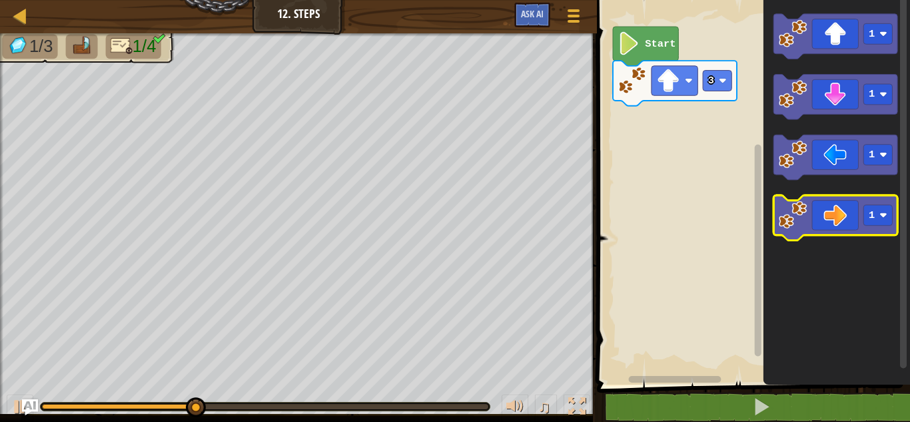
click at [833, 217] on icon "Blockly Workspace" at bounding box center [836, 217] width 124 height 45
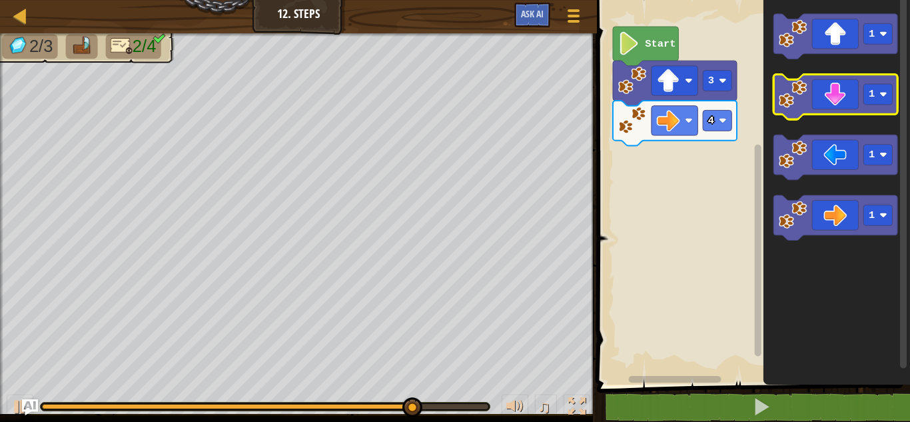
click at [839, 101] on icon "Blockly Workspace" at bounding box center [836, 97] width 124 height 45
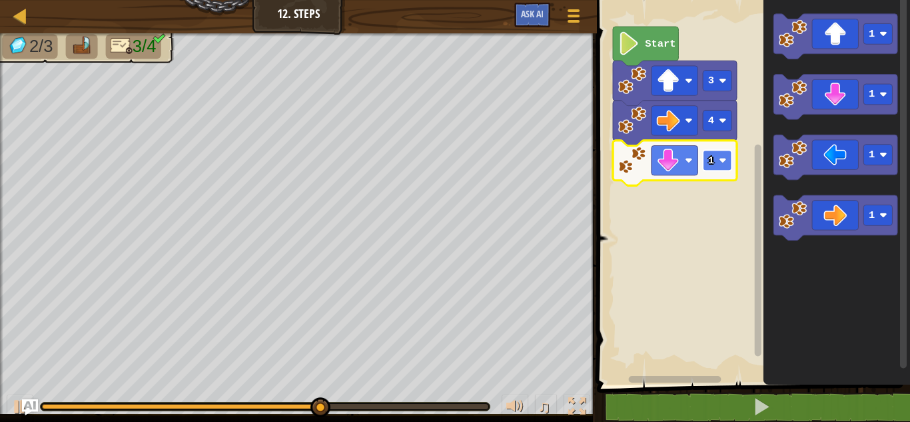
click at [722, 157] on image "Blockly Workspace" at bounding box center [723, 161] width 8 height 8
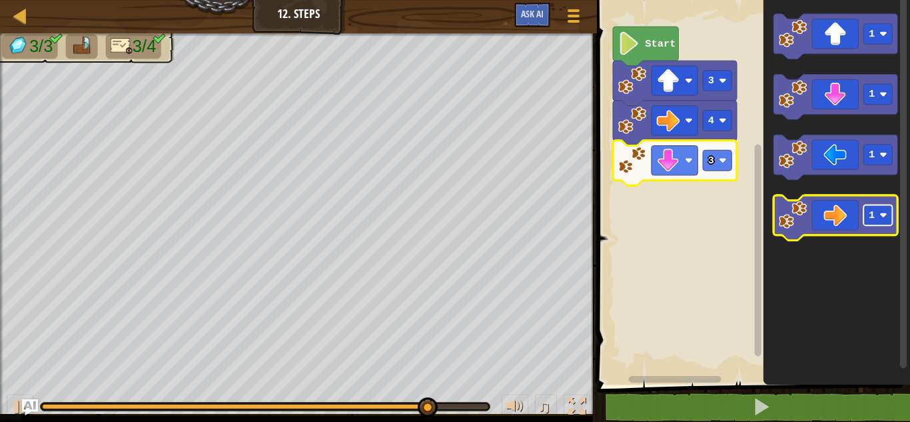
click at [868, 224] on rect "Blockly Workspace" at bounding box center [878, 214] width 29 height 21
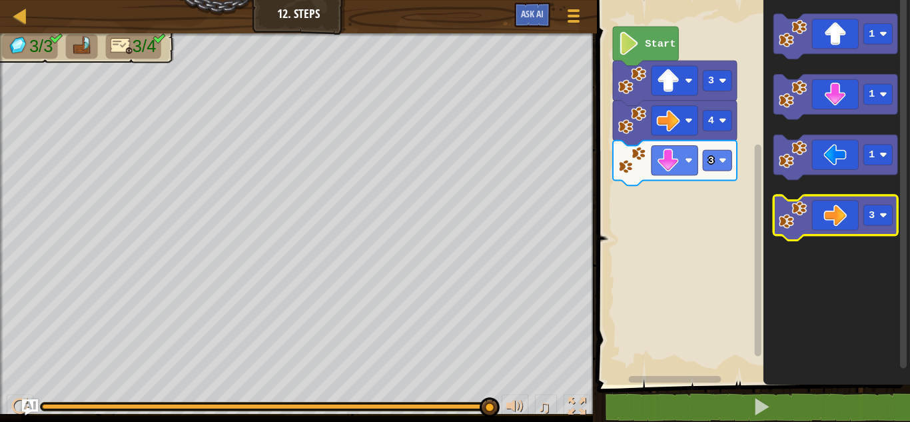
click at [833, 212] on icon "Blockly Workspace" at bounding box center [836, 217] width 124 height 45
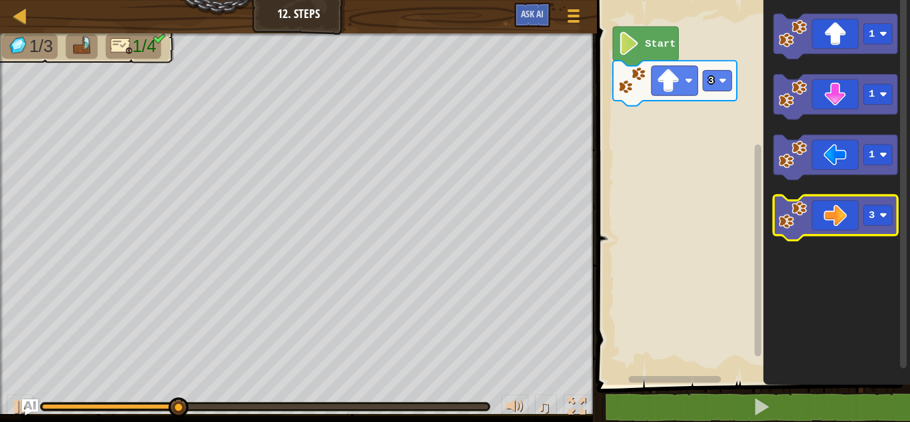
click at [842, 214] on icon "Blockly Workspace" at bounding box center [836, 217] width 124 height 45
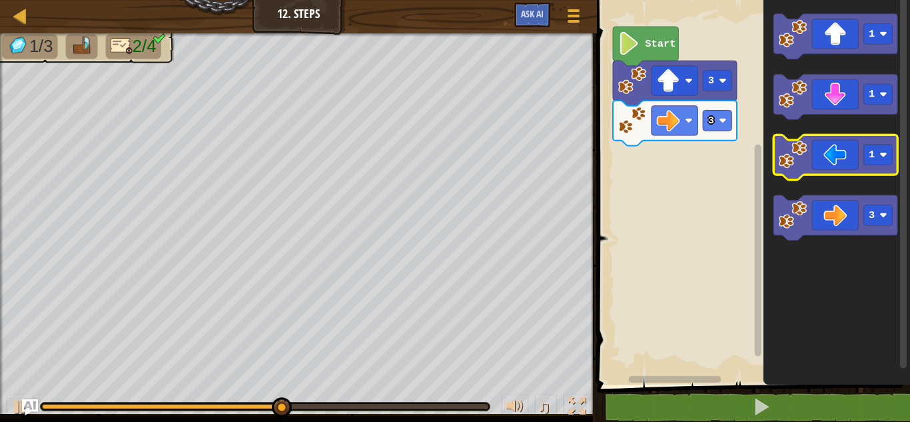
click at [859, 159] on icon "Blockly Workspace" at bounding box center [836, 157] width 124 height 45
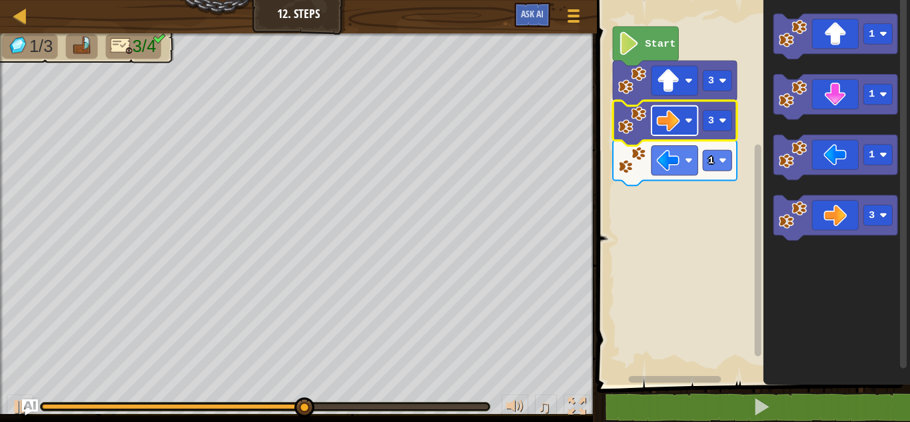
click at [669, 124] on image "Blockly Workspace" at bounding box center [668, 120] width 23 height 23
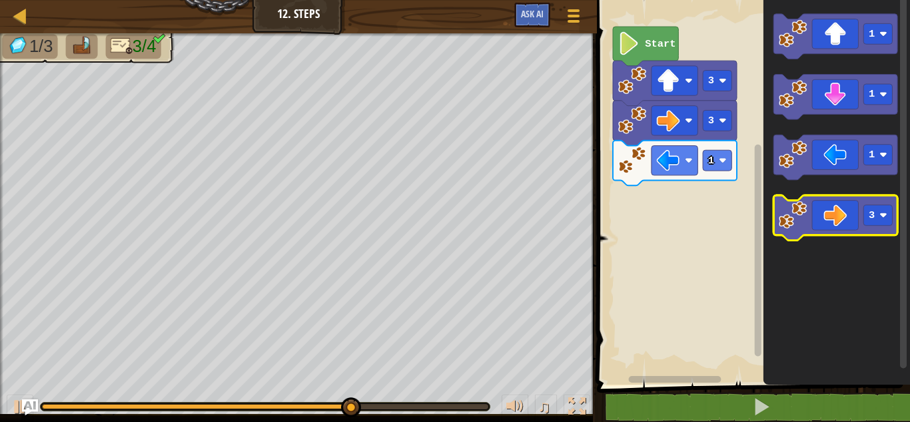
click at [831, 216] on icon "Blockly Workspace" at bounding box center [836, 217] width 124 height 45
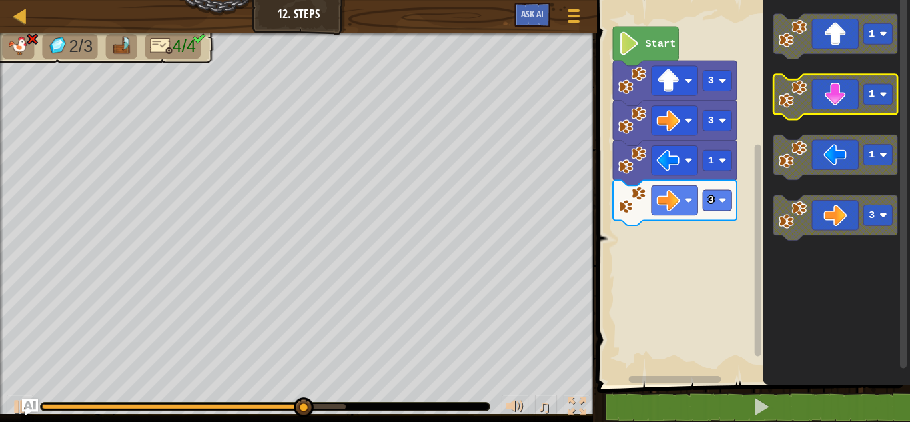
click at [843, 91] on icon "Blockly Workspace" at bounding box center [836, 97] width 124 height 45
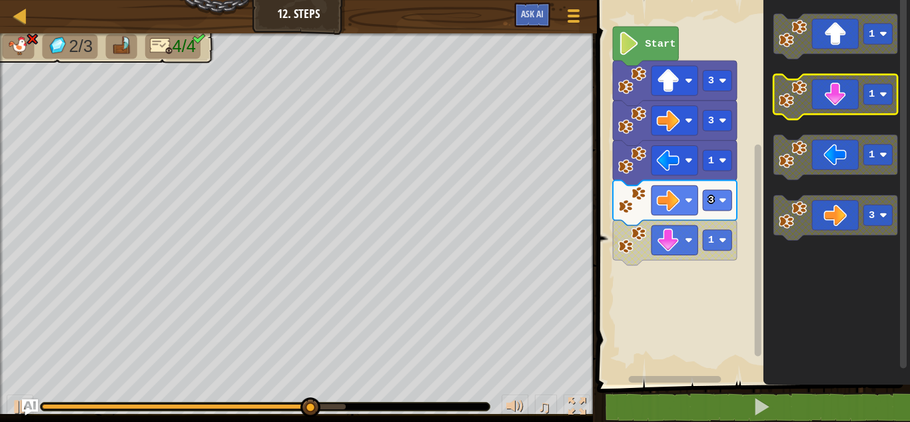
click at [843, 91] on icon "Blockly Workspace" at bounding box center [836, 97] width 124 height 45
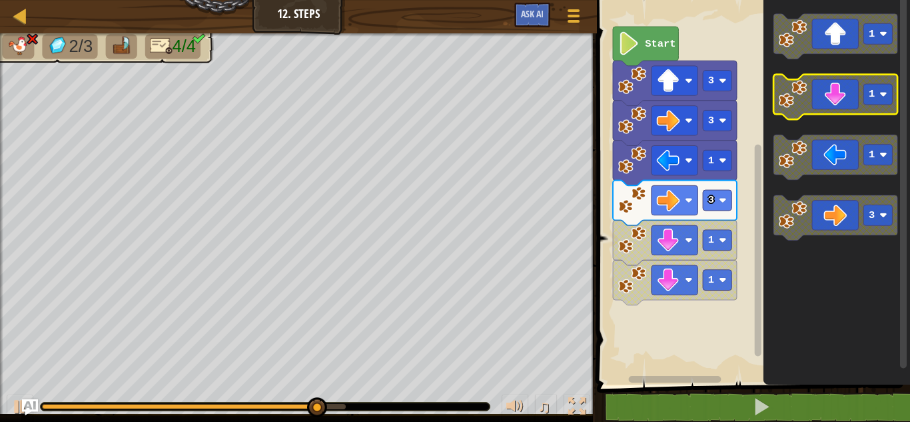
click at [843, 91] on icon "Blockly Workspace" at bounding box center [836, 97] width 124 height 45
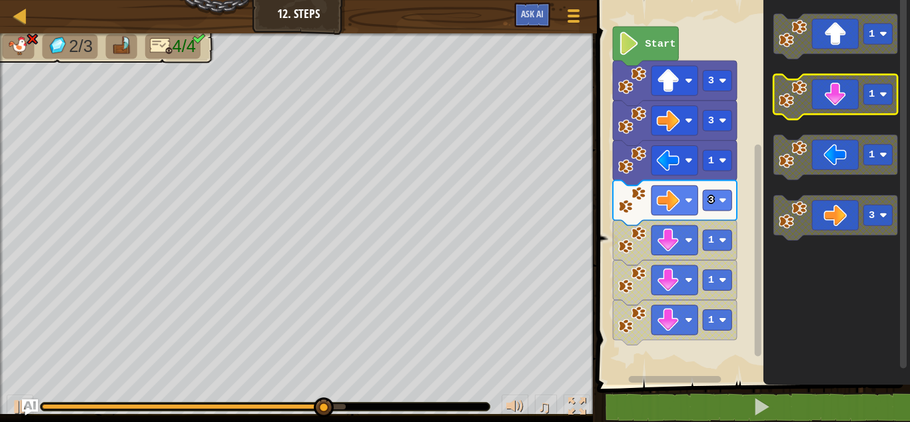
click at [843, 91] on icon "Blockly Workspace" at bounding box center [836, 97] width 124 height 45
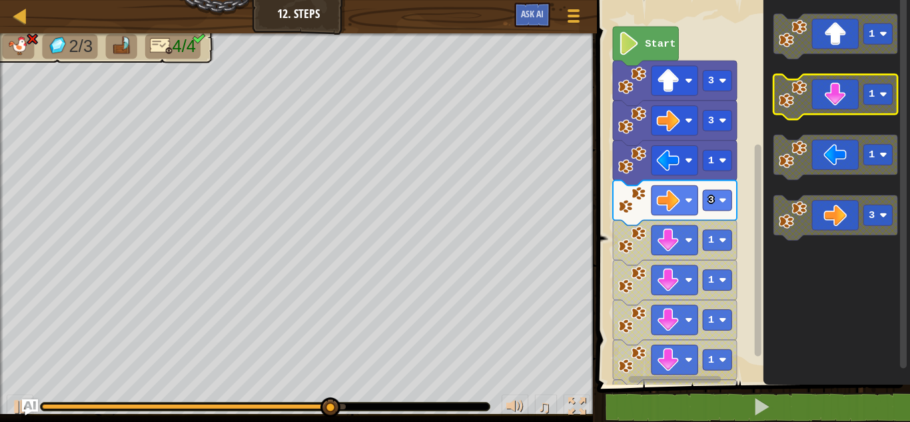
click at [843, 91] on icon "Blockly Workspace" at bounding box center [836, 97] width 124 height 45
click at [655, 237] on div "Start 3 3 1 3 1 1 1 1 1 1 1 1 1 3" at bounding box center [751, 188] width 317 height 391
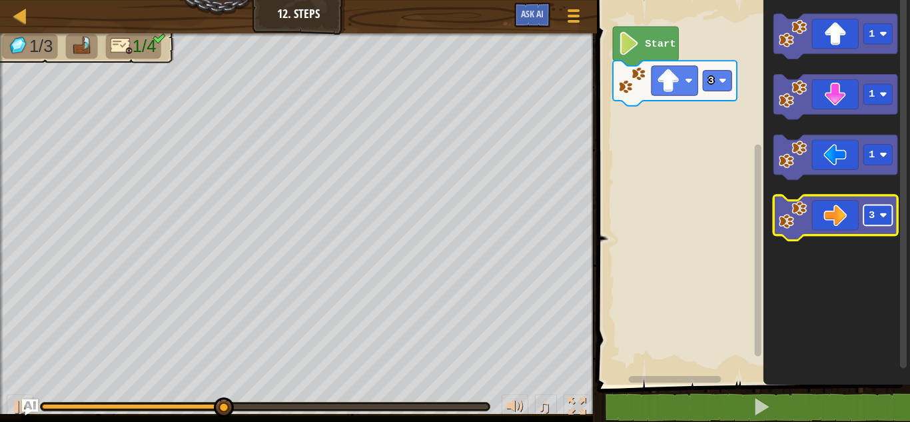
click at [887, 211] on rect "Blockly Workspace" at bounding box center [878, 214] width 29 height 21
click at [876, 220] on rect "Blockly Workspace" at bounding box center [878, 214] width 29 height 21
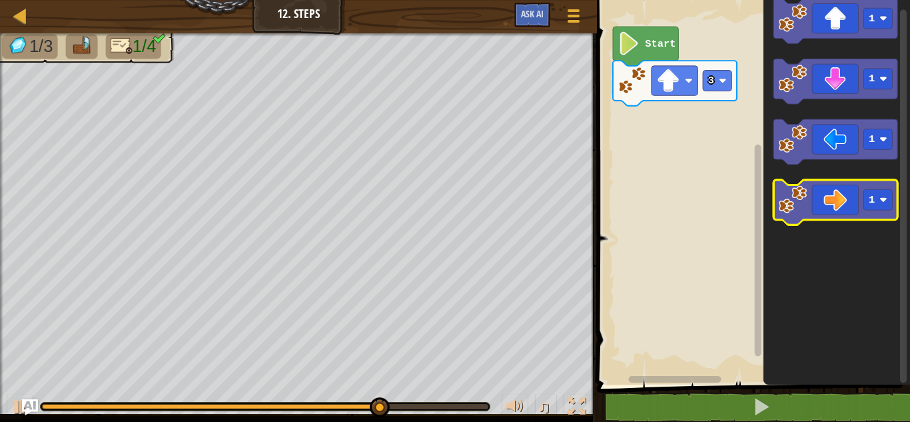
click at [825, 206] on icon "1 1 1 1" at bounding box center [836, 188] width 147 height 391
click at [825, 206] on icon "Blockly Workspace" at bounding box center [836, 202] width 124 height 45
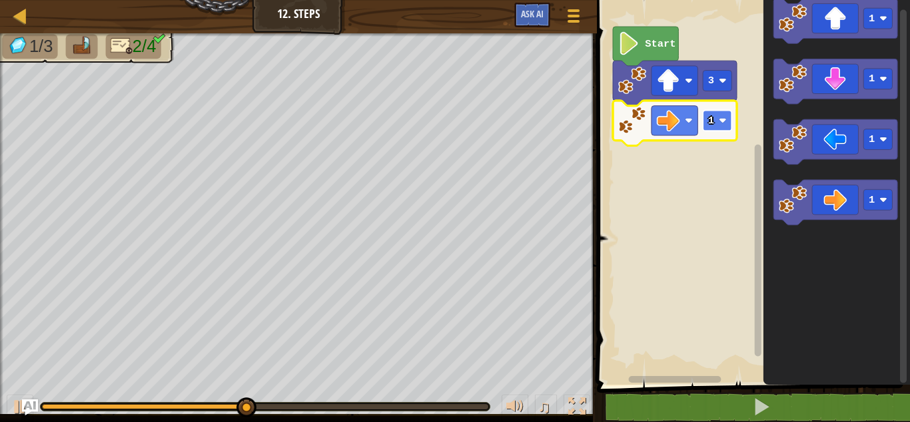
click at [723, 112] on rect "Blockly Workspace" at bounding box center [717, 120] width 29 height 21
click at [730, 119] on rect "Blockly Workspace" at bounding box center [717, 120] width 29 height 21
click at [723, 119] on image "Blockly Workspace" at bounding box center [723, 121] width 8 height 8
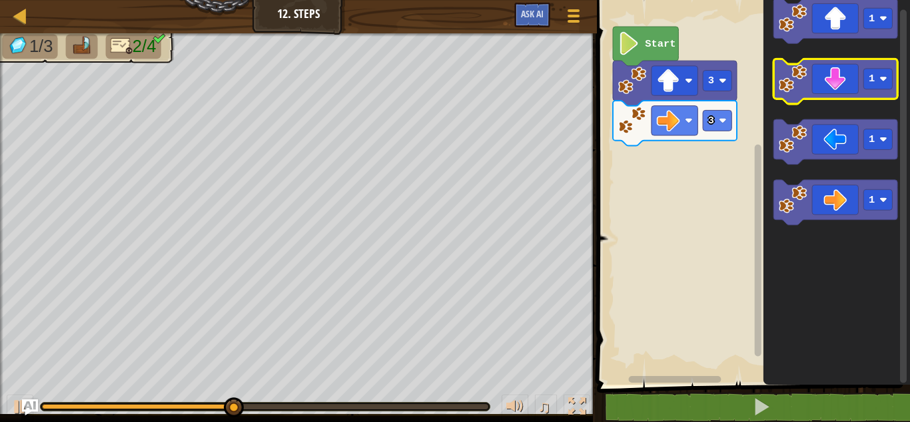
click at [863, 81] on icon "Blockly Workspace" at bounding box center [836, 81] width 124 height 45
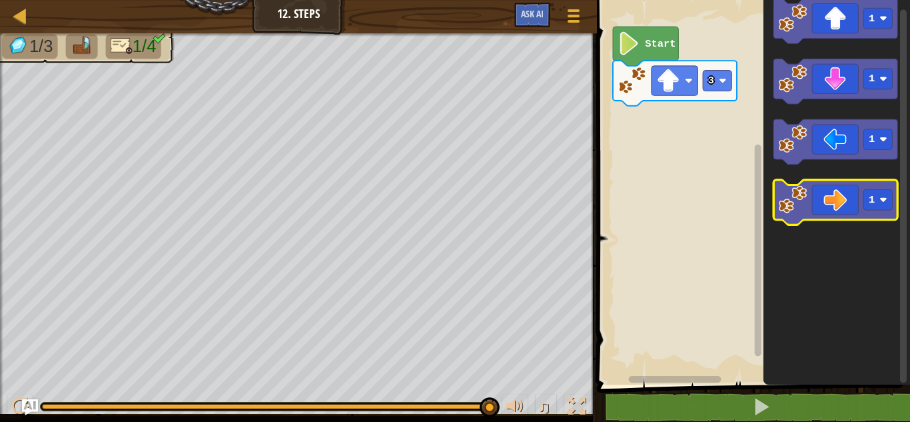
click at [863, 200] on icon "Blockly Workspace" at bounding box center [836, 202] width 124 height 45
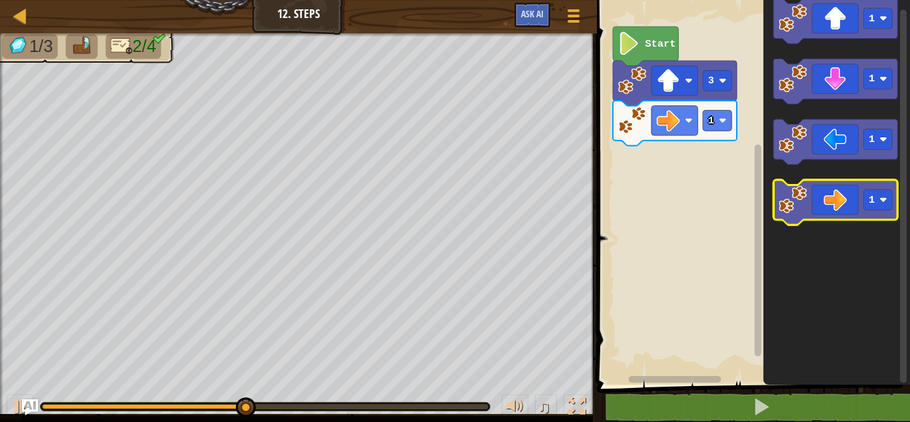
click at [831, 216] on div "Map Junior 12. Steps Game Menu Ask AI 1 ההההההההההההההההההההההההההההההההההההההה…" at bounding box center [455, 211] width 910 height 422
click at [831, 216] on icon "Blockly Workspace" at bounding box center [836, 202] width 124 height 45
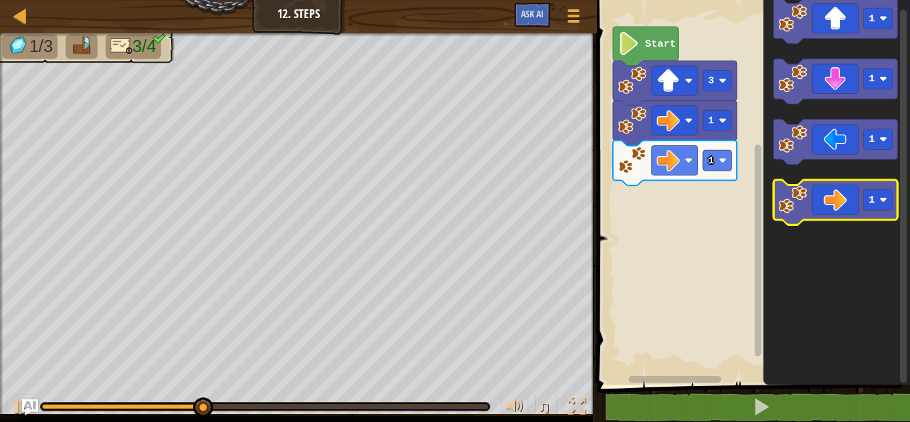
click at [831, 216] on icon "Blockly Workspace" at bounding box center [836, 202] width 124 height 45
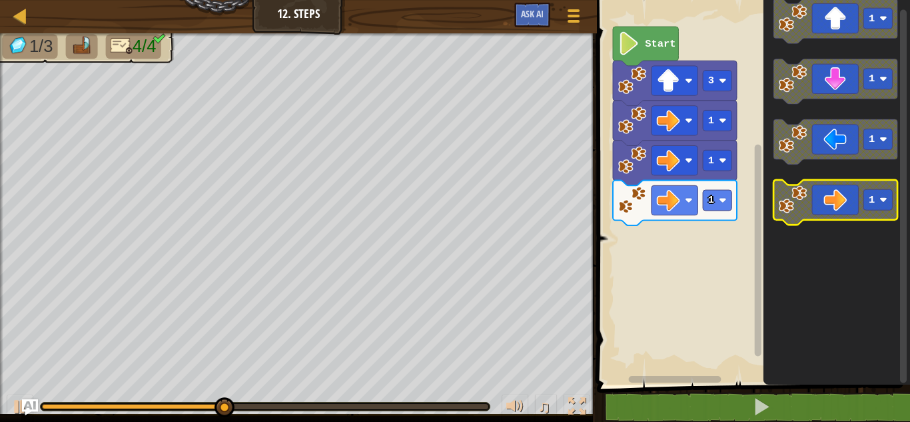
click at [831, 216] on icon "Blockly Workspace" at bounding box center [836, 202] width 124 height 45
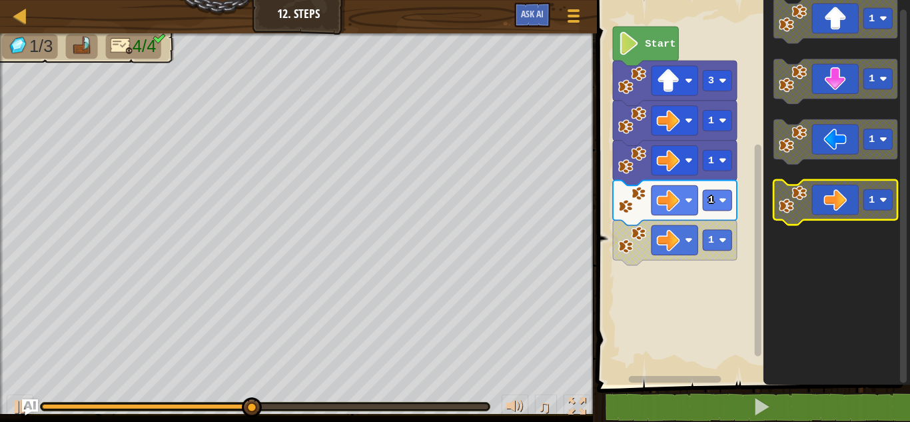
click at [831, 216] on icon "Blockly Workspace" at bounding box center [836, 202] width 124 height 45
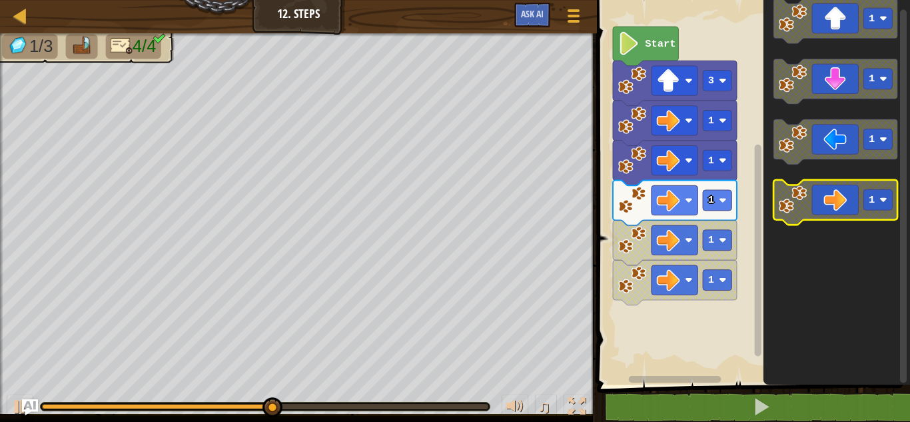
click at [831, 216] on icon "Blockly Workspace" at bounding box center [836, 202] width 124 height 45
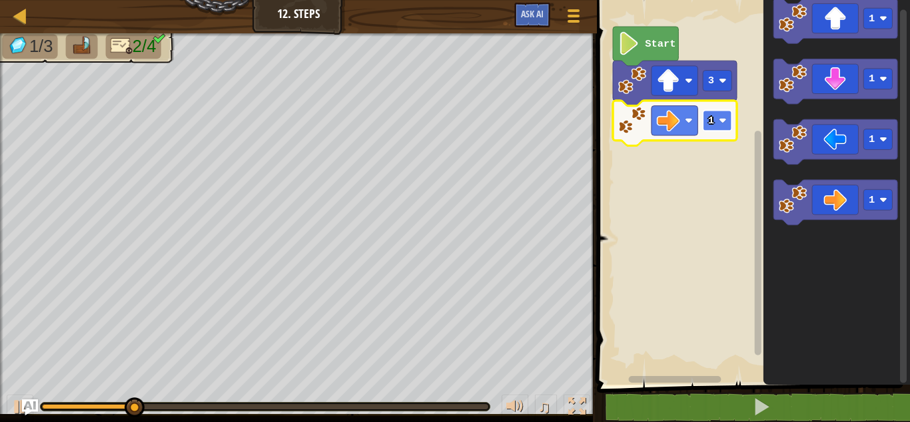
click at [721, 121] on image "Blockly Workspace" at bounding box center [723, 121] width 8 height 8
click at [725, 121] on image "Blockly Workspace" at bounding box center [723, 121] width 8 height 8
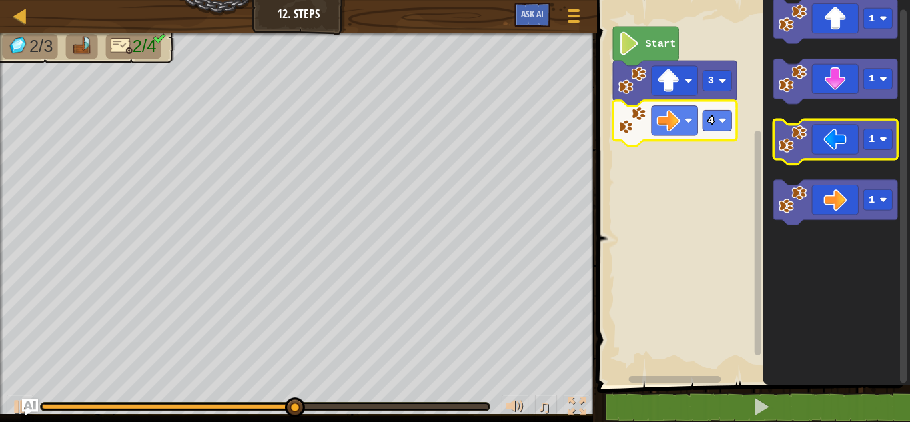
click at [816, 142] on icon "Blockly Workspace" at bounding box center [836, 141] width 124 height 45
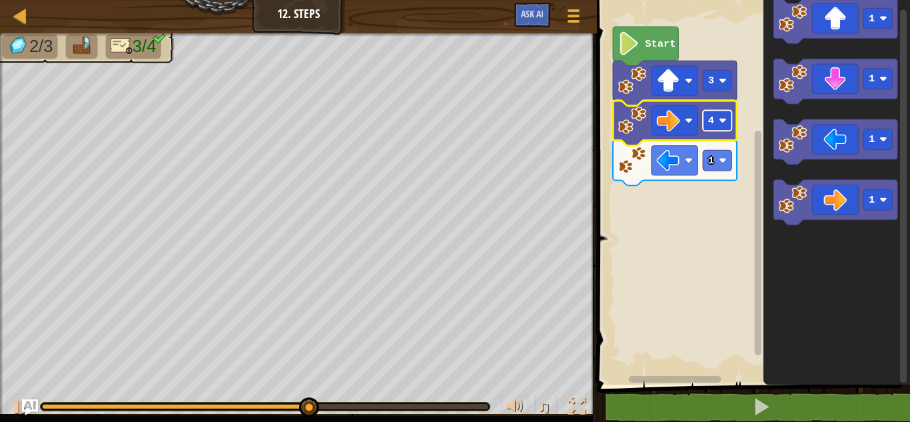
click at [711, 130] on rect "Blockly Workspace" at bounding box center [717, 120] width 29 height 21
click at [858, 312] on icon "Blockly Workspace" at bounding box center [836, 188] width 147 height 391
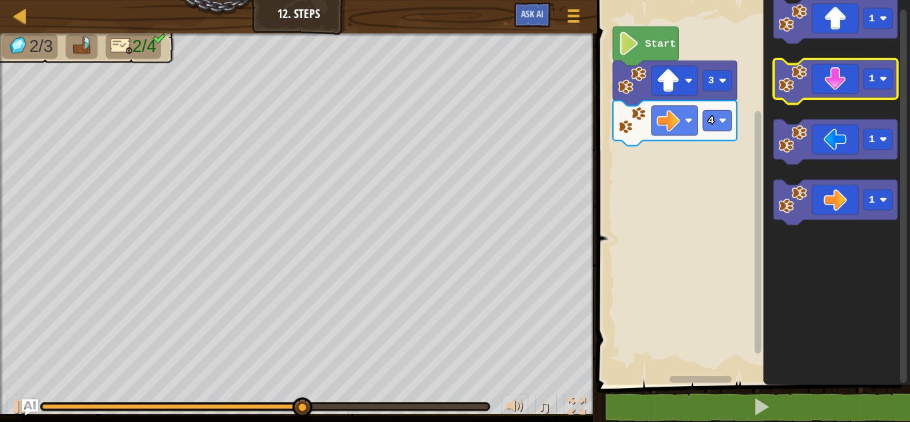
click at [862, 77] on icon "Blockly Workspace" at bounding box center [836, 81] width 124 height 45
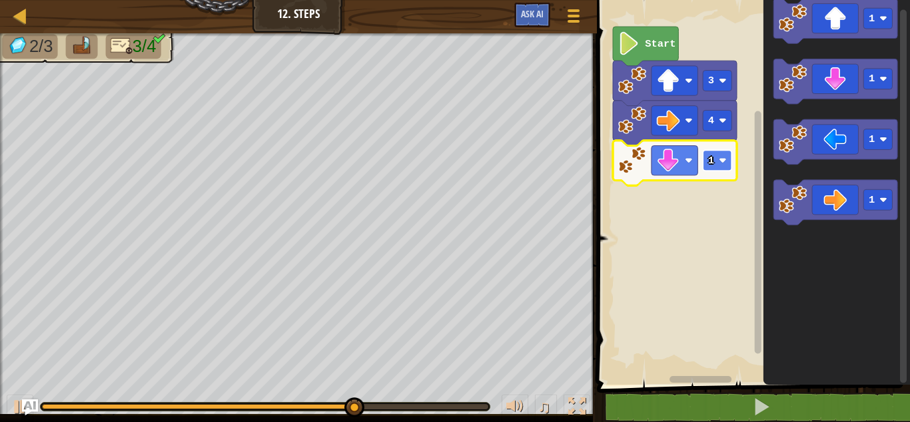
click at [724, 161] on image "Blockly Workspace" at bounding box center [723, 161] width 8 height 8
click at [720, 157] on image "Blockly Workspace" at bounding box center [723, 161] width 8 height 8
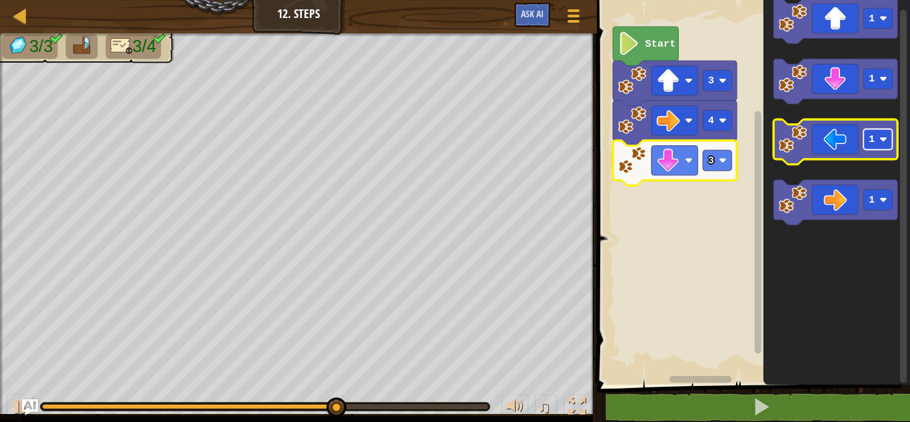
click at [871, 141] on text "1" at bounding box center [871, 139] width 6 height 12
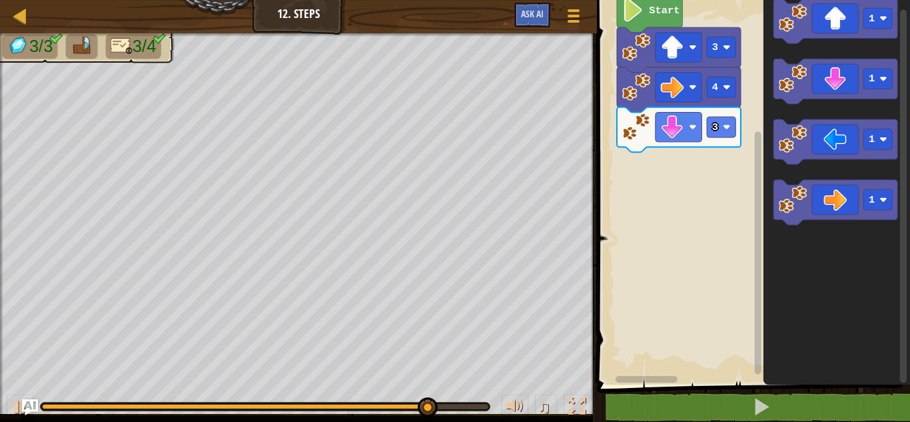
click at [740, 163] on rect "Blockly Workspace" at bounding box center [751, 188] width 317 height 391
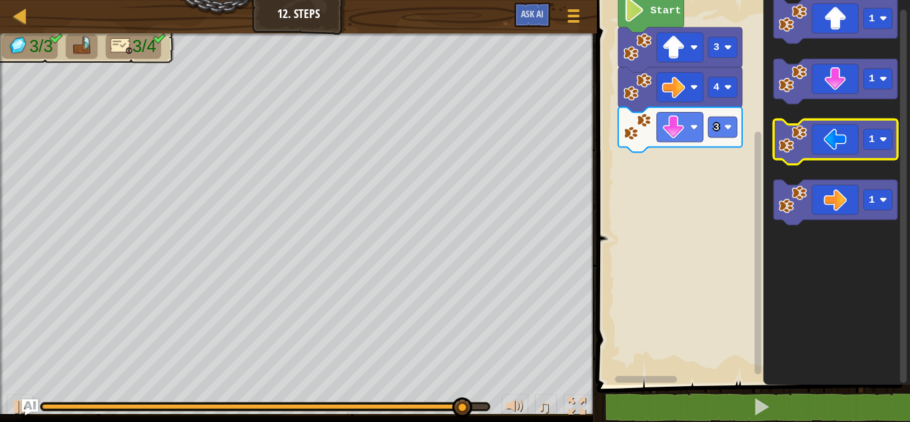
click at [801, 137] on image "Blockly Workspace" at bounding box center [793, 139] width 28 height 28
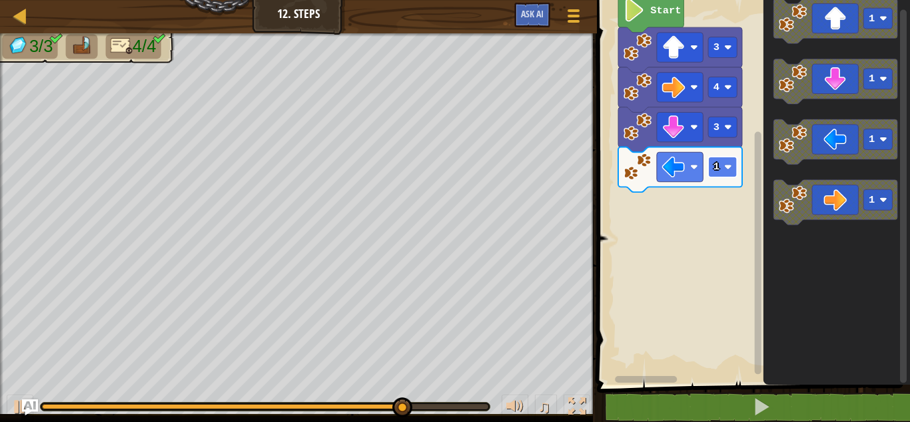
click at [728, 167] on image "Blockly Workspace" at bounding box center [728, 167] width 8 height 8
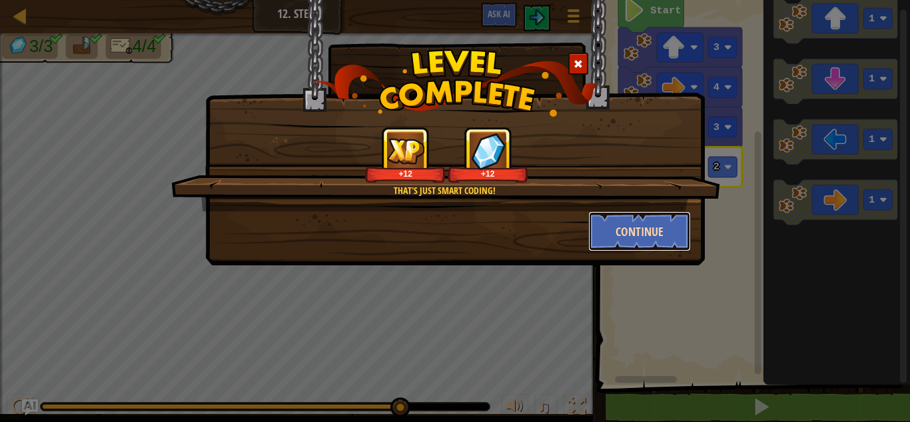
click at [665, 221] on button "Continue" at bounding box center [639, 231] width 103 height 40
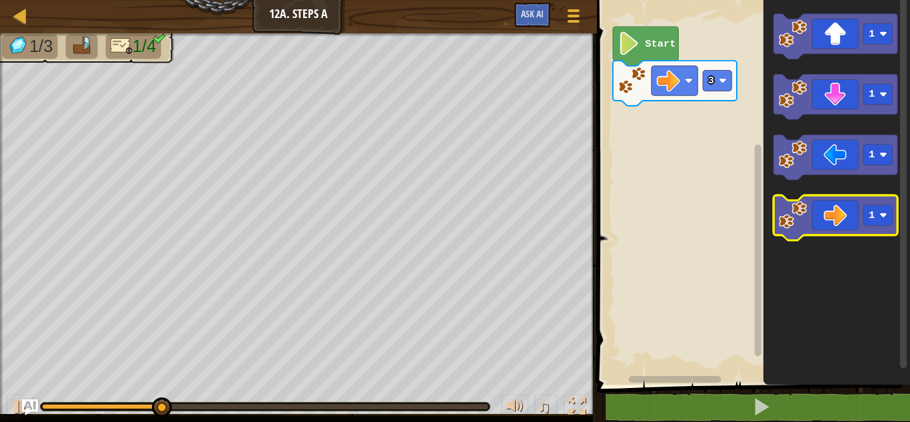
click at [849, 219] on icon "Blockly Workspace" at bounding box center [836, 217] width 124 height 45
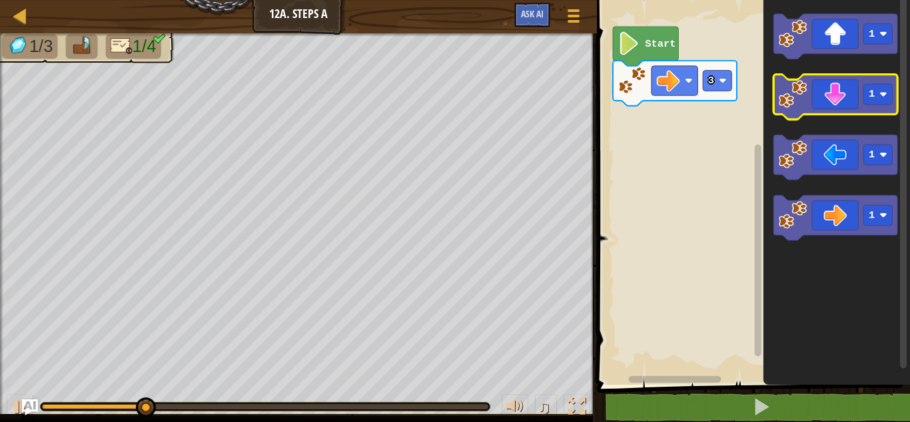
click at [856, 107] on icon "Blockly Workspace" at bounding box center [836, 97] width 124 height 45
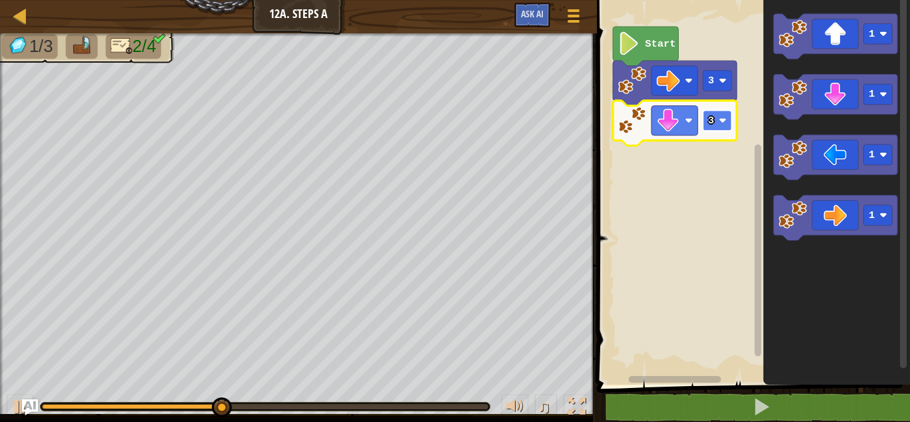
click at [725, 123] on image "Blockly Workspace" at bounding box center [723, 121] width 8 height 8
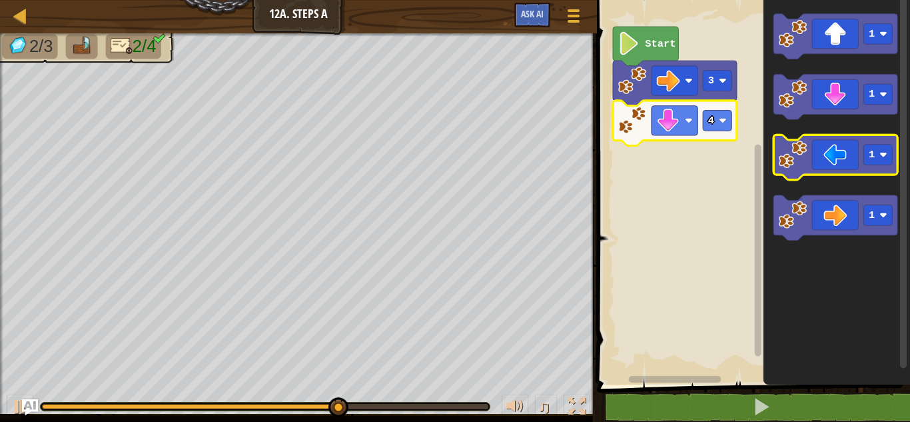
click at [855, 161] on icon "Blockly Workspace" at bounding box center [836, 157] width 124 height 45
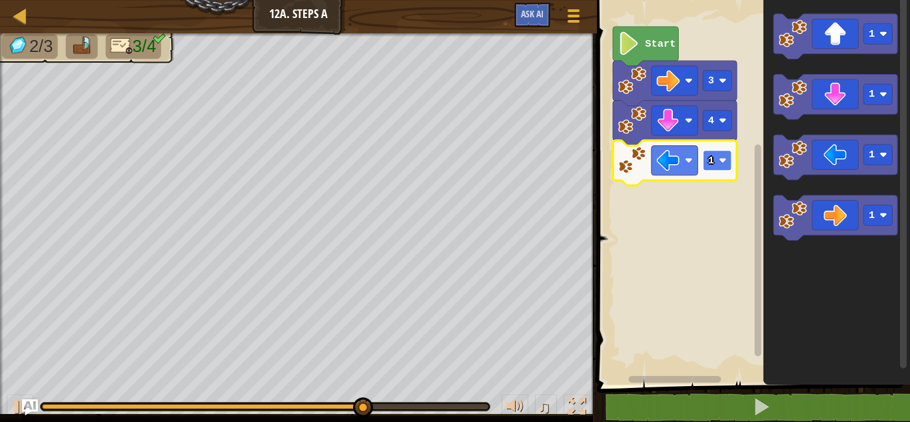
click at [725, 157] on image "Blockly Workspace" at bounding box center [723, 161] width 8 height 8
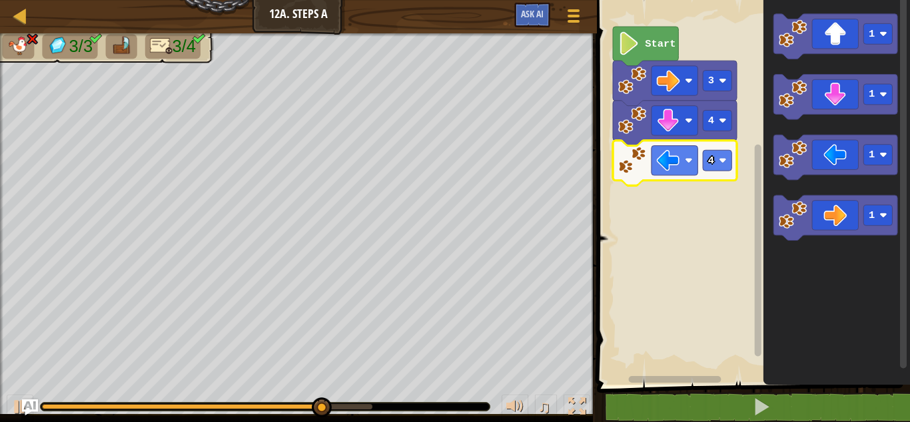
click at [736, 160] on icon "Blockly Workspace" at bounding box center [675, 163] width 124 height 45
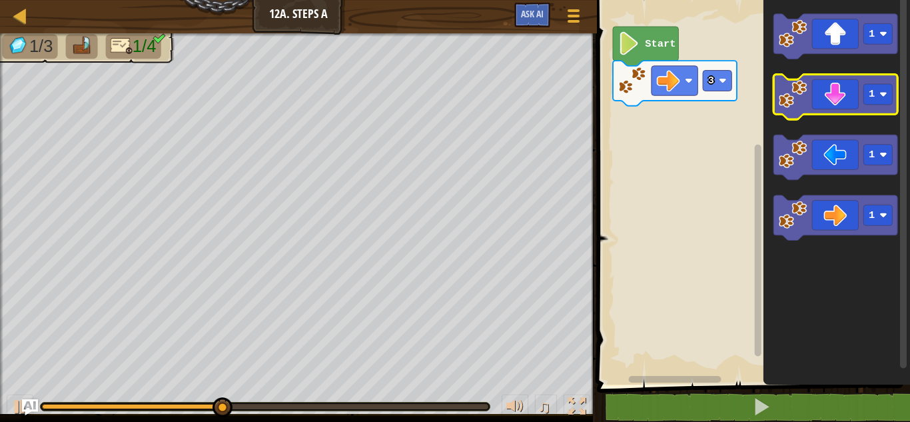
click at [831, 102] on icon "Blockly Workspace" at bounding box center [836, 97] width 124 height 45
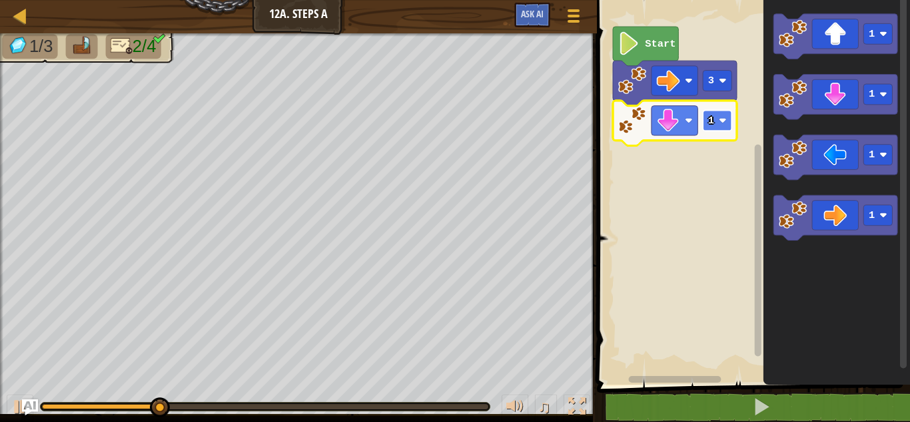
click at [727, 126] on rect "Blockly Workspace" at bounding box center [717, 120] width 29 height 21
click at [721, 117] on image "Blockly Workspace" at bounding box center [723, 121] width 8 height 8
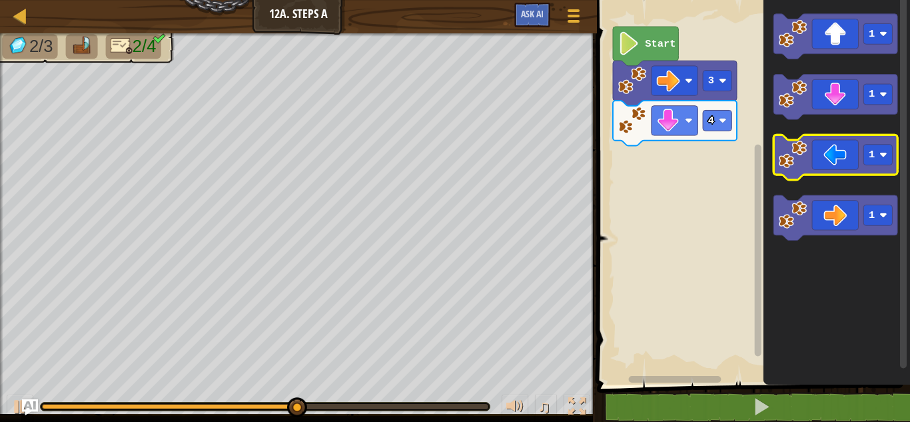
click at [819, 166] on icon "Blockly Workspace" at bounding box center [836, 157] width 124 height 45
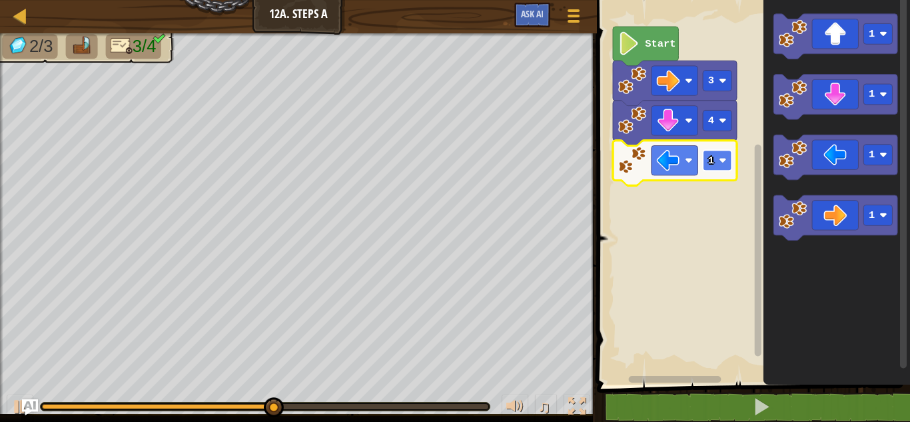
click at [730, 162] on rect "Blockly Workspace" at bounding box center [717, 160] width 29 height 21
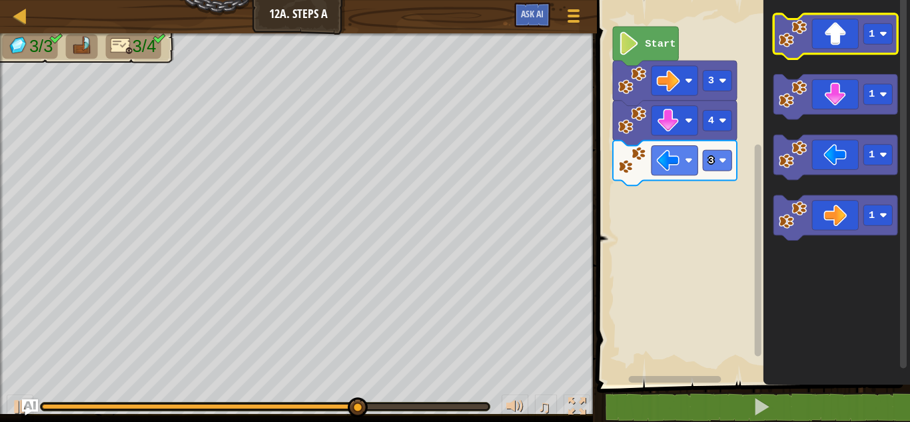
click at [827, 45] on icon "Blockly Workspace" at bounding box center [836, 36] width 124 height 45
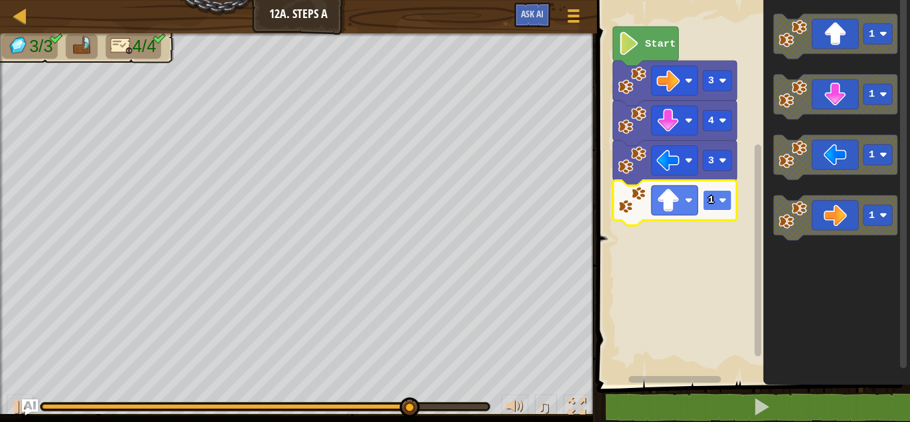
click at [721, 200] on image "Blockly Workspace" at bounding box center [723, 200] width 8 height 8
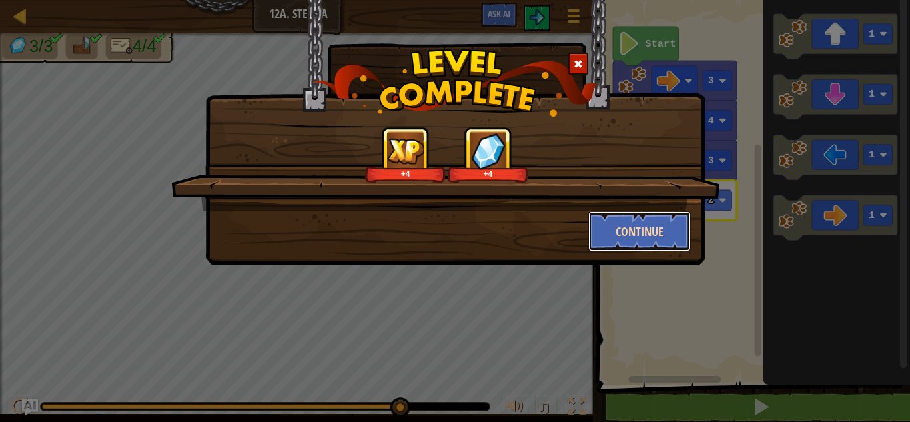
click at [673, 246] on button "Continue" at bounding box center [639, 231] width 103 height 40
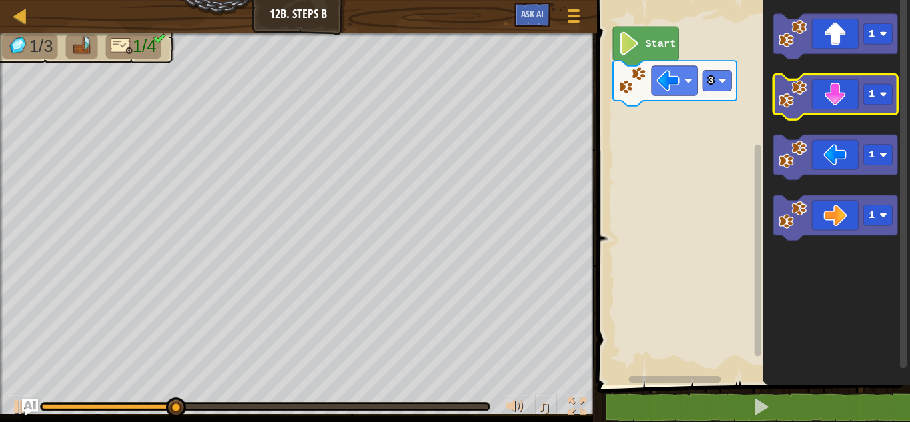
click at [845, 107] on icon "Blockly Workspace" at bounding box center [836, 97] width 124 height 45
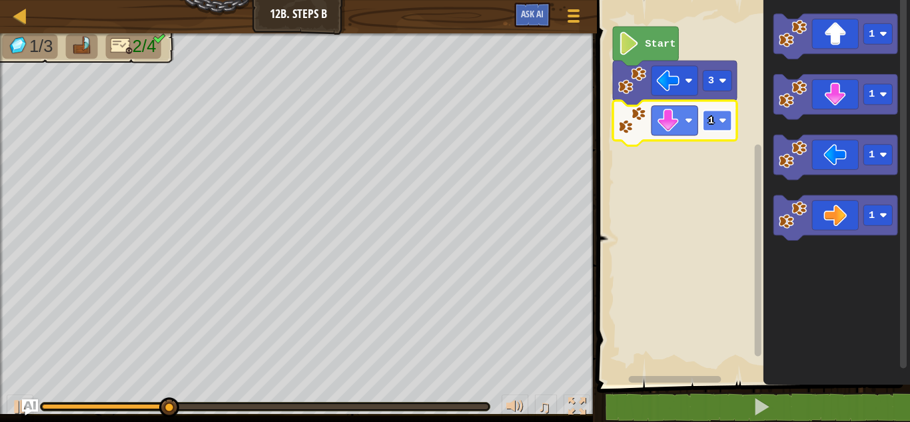
click at [722, 119] on image "Blockly Workspace" at bounding box center [723, 121] width 8 height 8
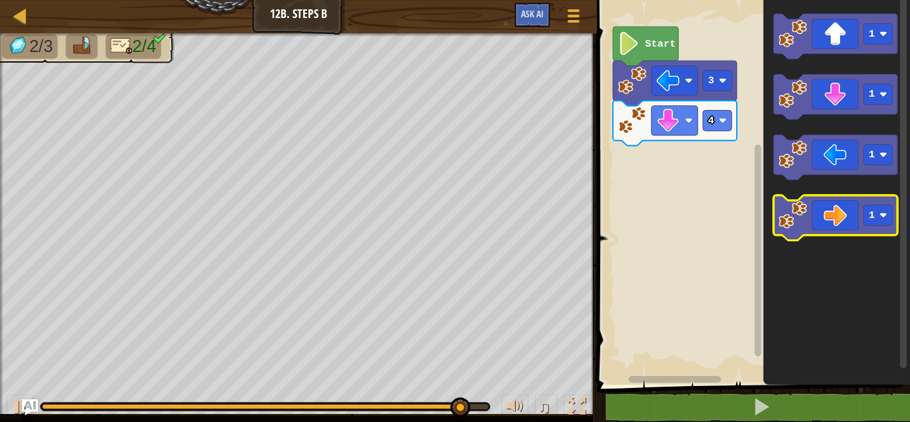
click at [822, 203] on icon "Blockly Workspace" at bounding box center [836, 217] width 124 height 45
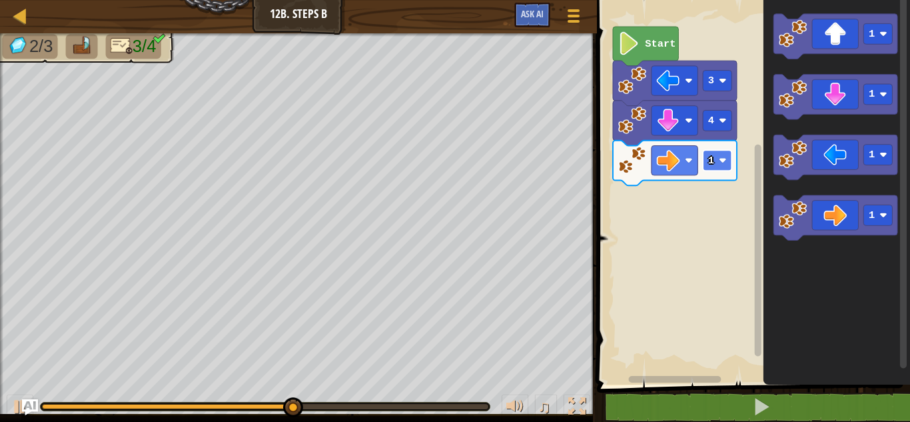
click at [721, 155] on rect "Blockly Workspace" at bounding box center [717, 160] width 29 height 21
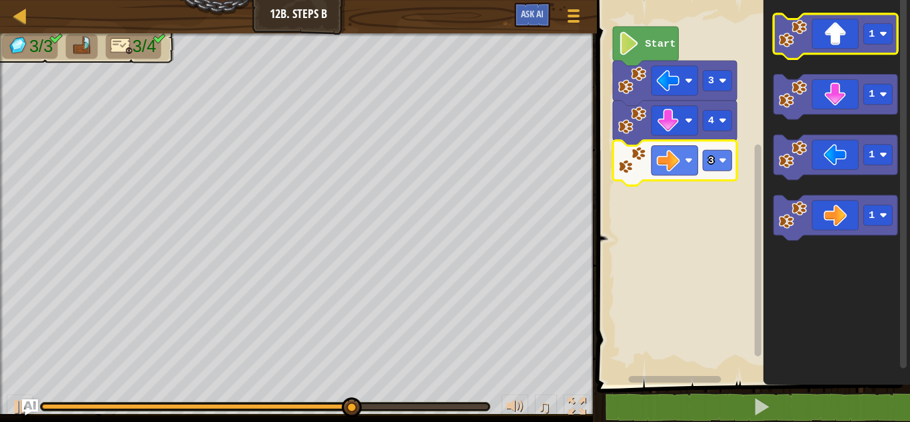
click at [838, 49] on icon "Blockly Workspace" at bounding box center [836, 36] width 124 height 45
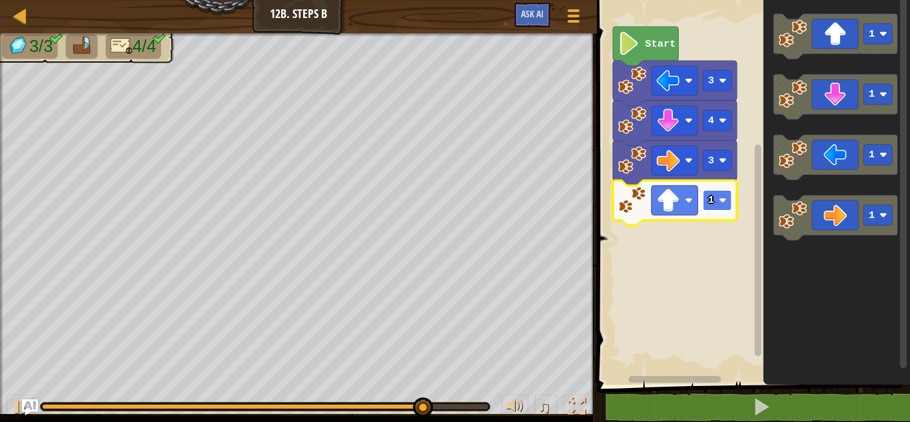
click at [725, 200] on image "Blockly Workspace" at bounding box center [723, 200] width 8 height 8
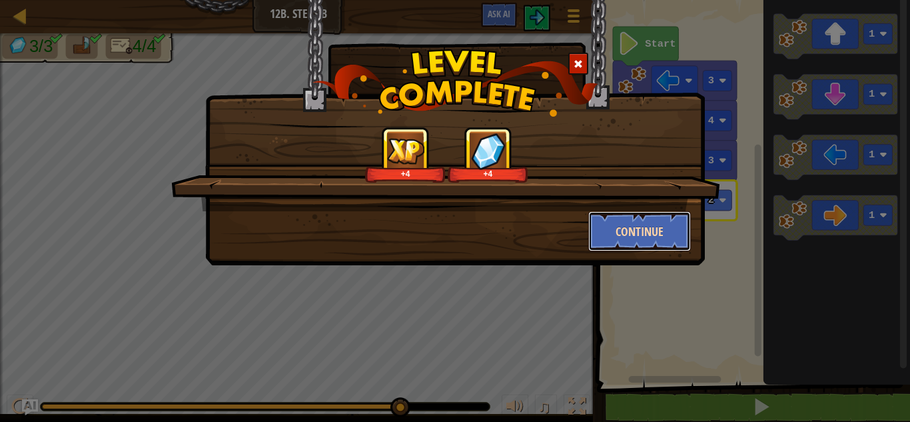
click at [678, 227] on button "Continue" at bounding box center [639, 231] width 103 height 40
